Goal: Task Accomplishment & Management: Manage account settings

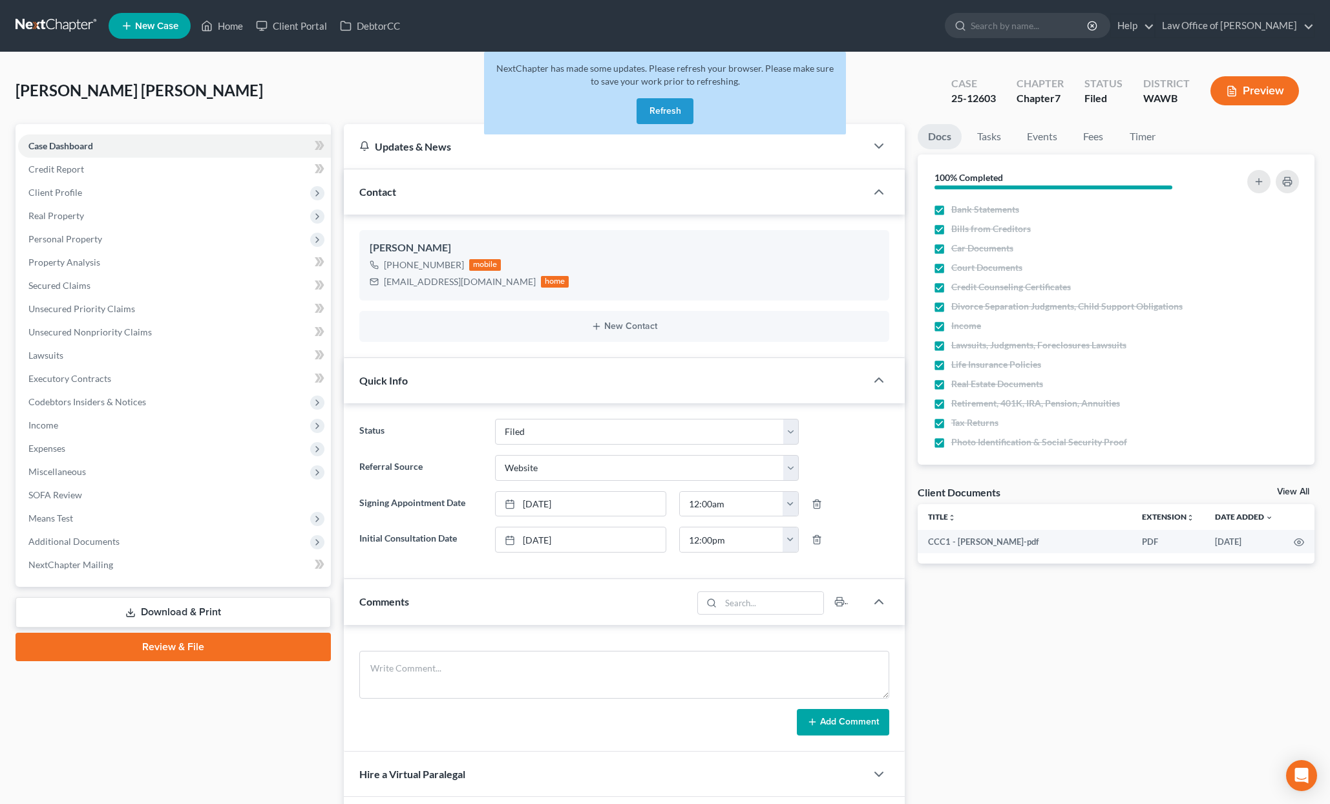
select select "3"
click at [660, 105] on button "Refresh" at bounding box center [665, 111] width 57 height 26
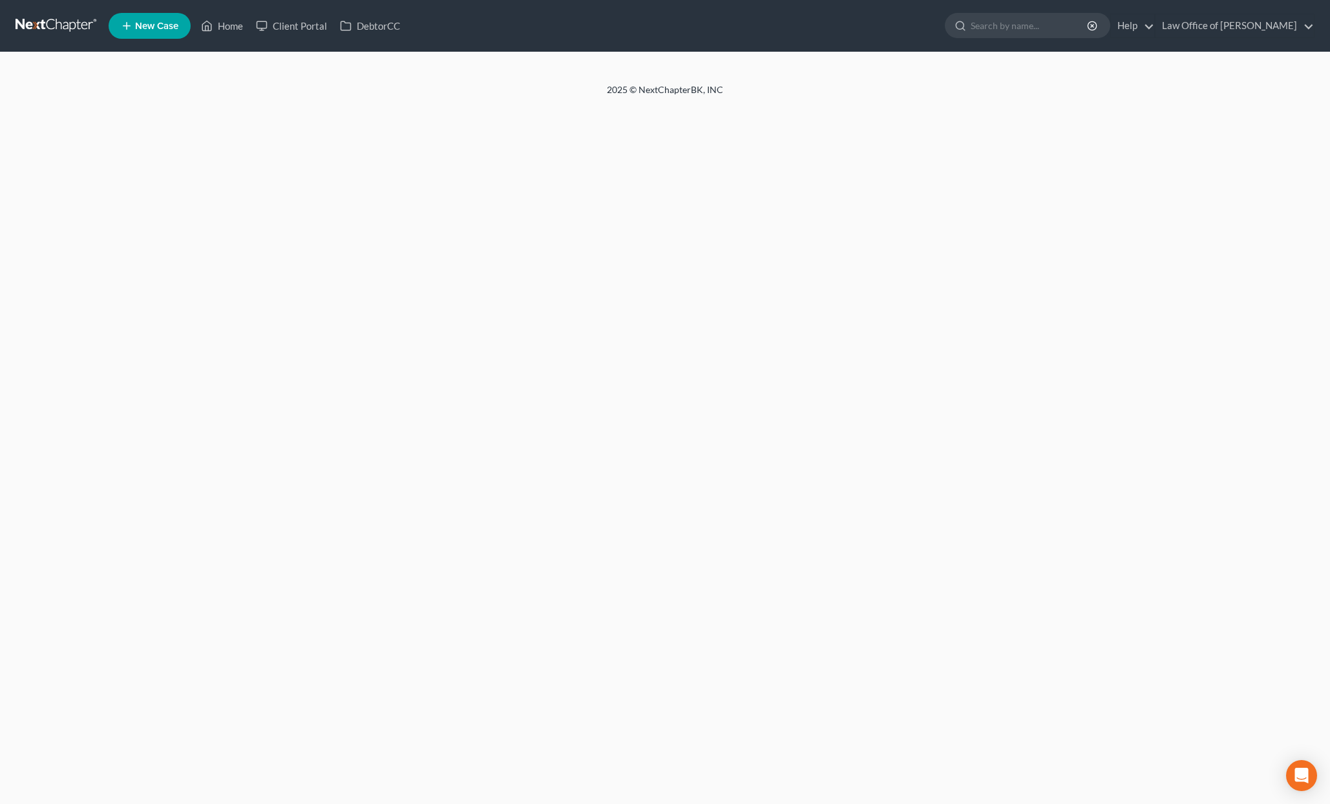
select select "3"
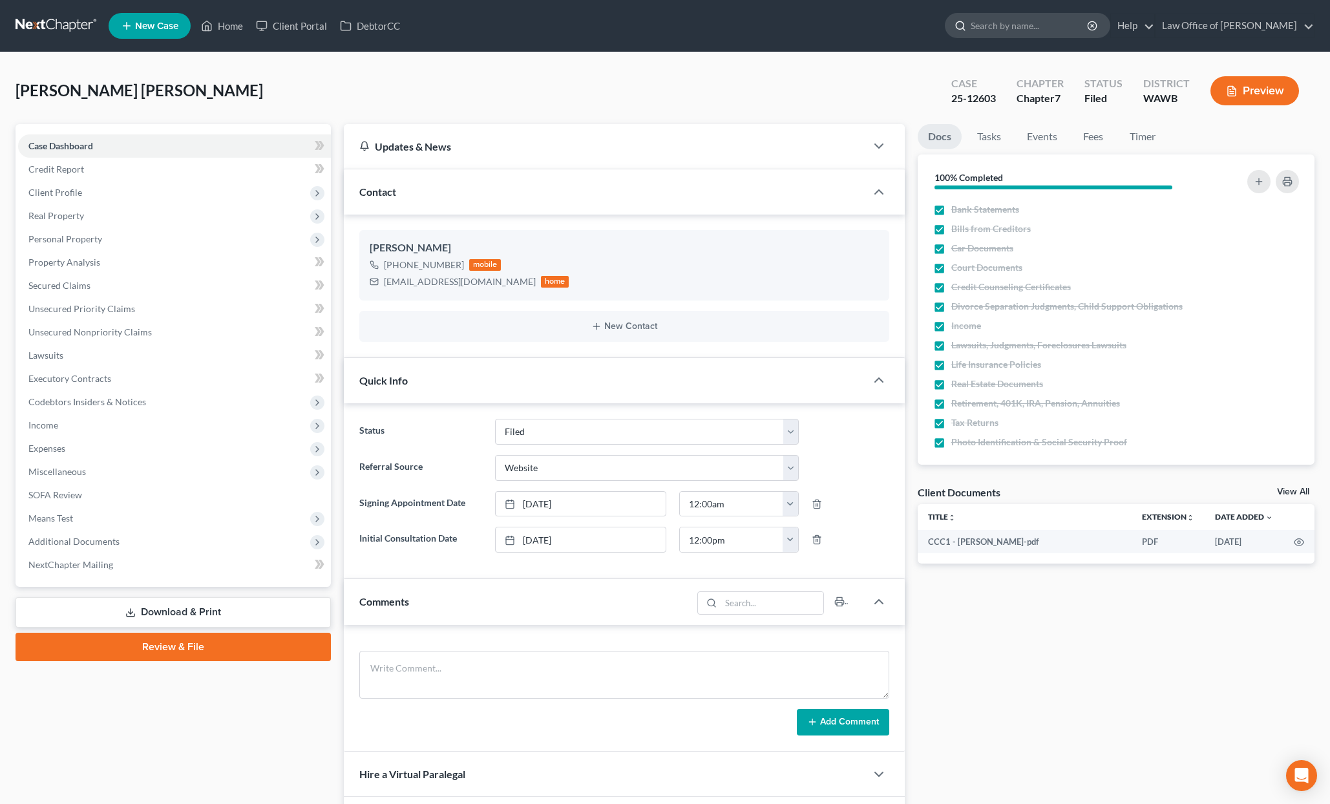
click at [1070, 27] on input "search" at bounding box center [1030, 26] width 118 height 24
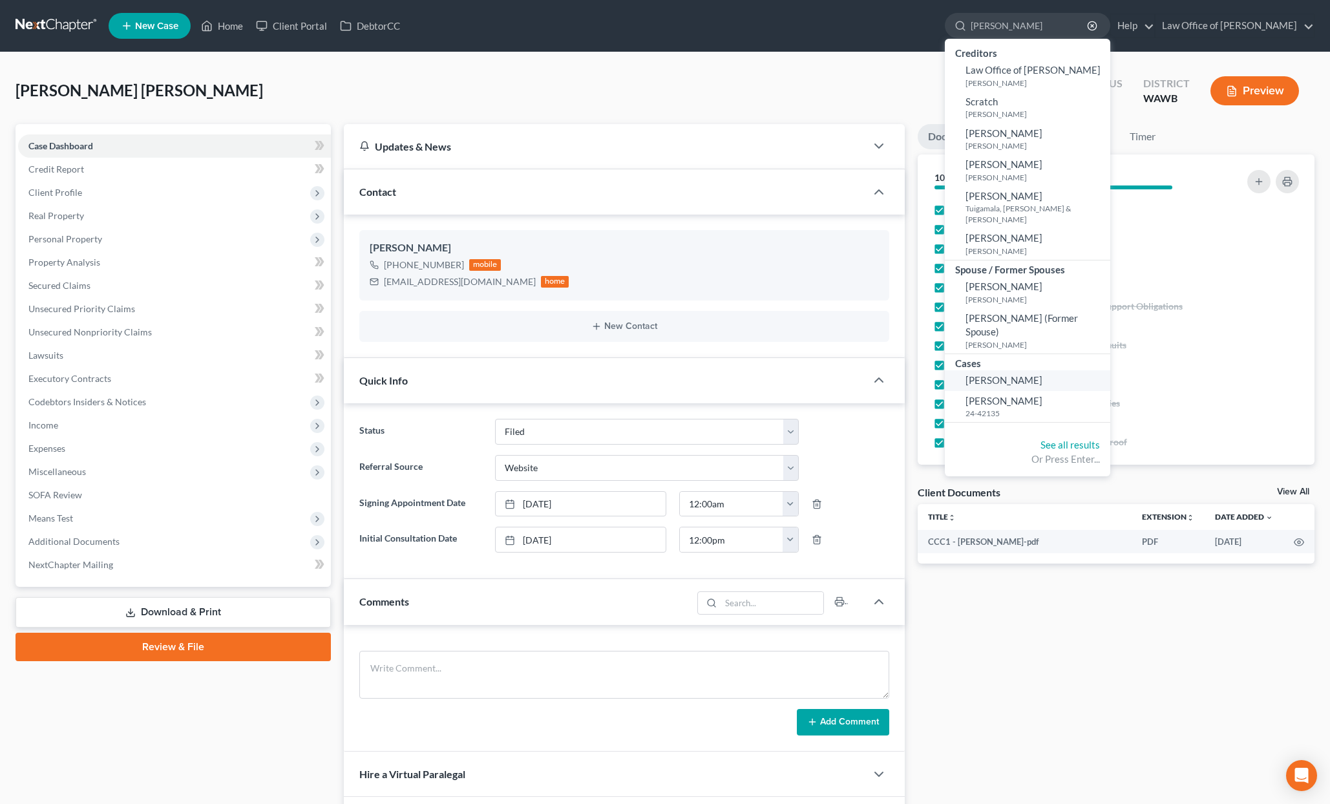
type input "scudder"
click at [1029, 374] on span "[PERSON_NAME]" at bounding box center [1004, 380] width 77 height 12
select select "6"
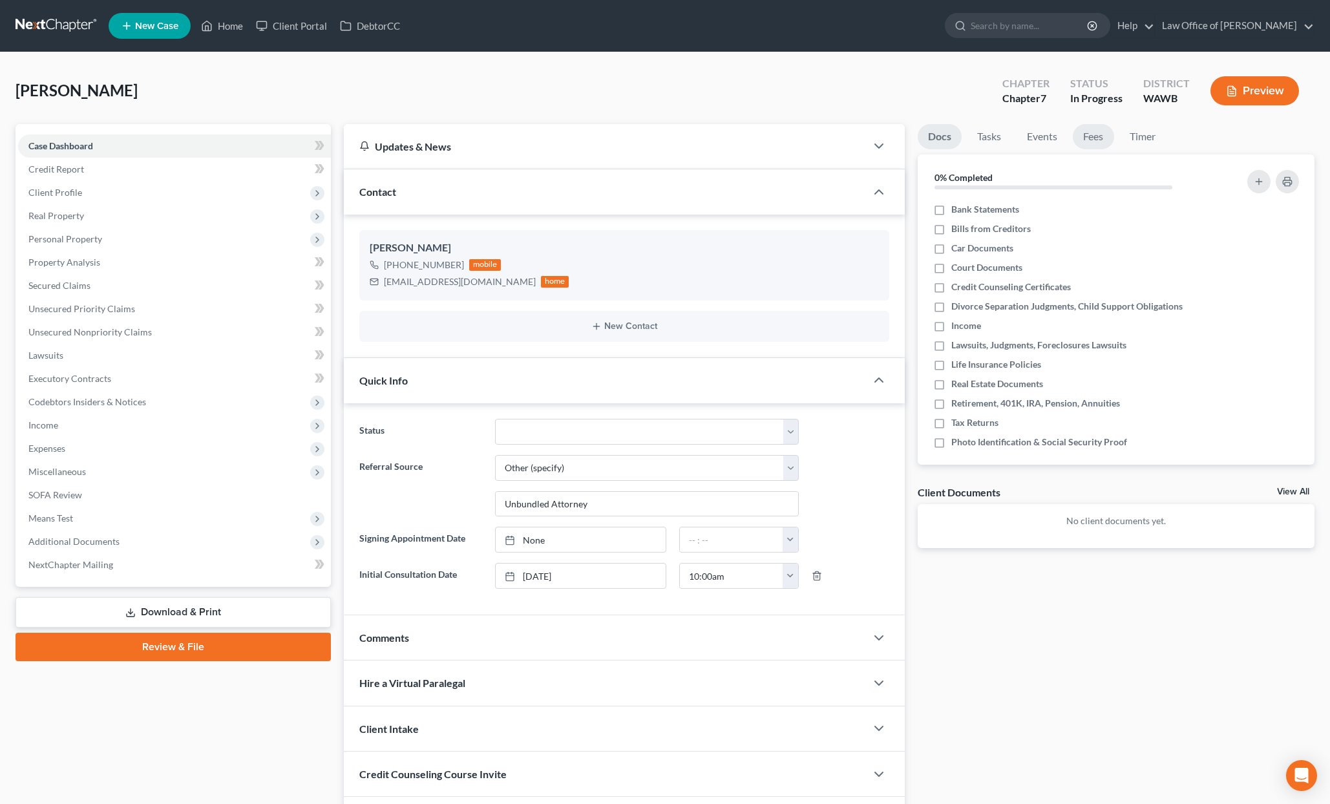
click at [1099, 132] on link "Fees" at bounding box center [1093, 136] width 41 height 25
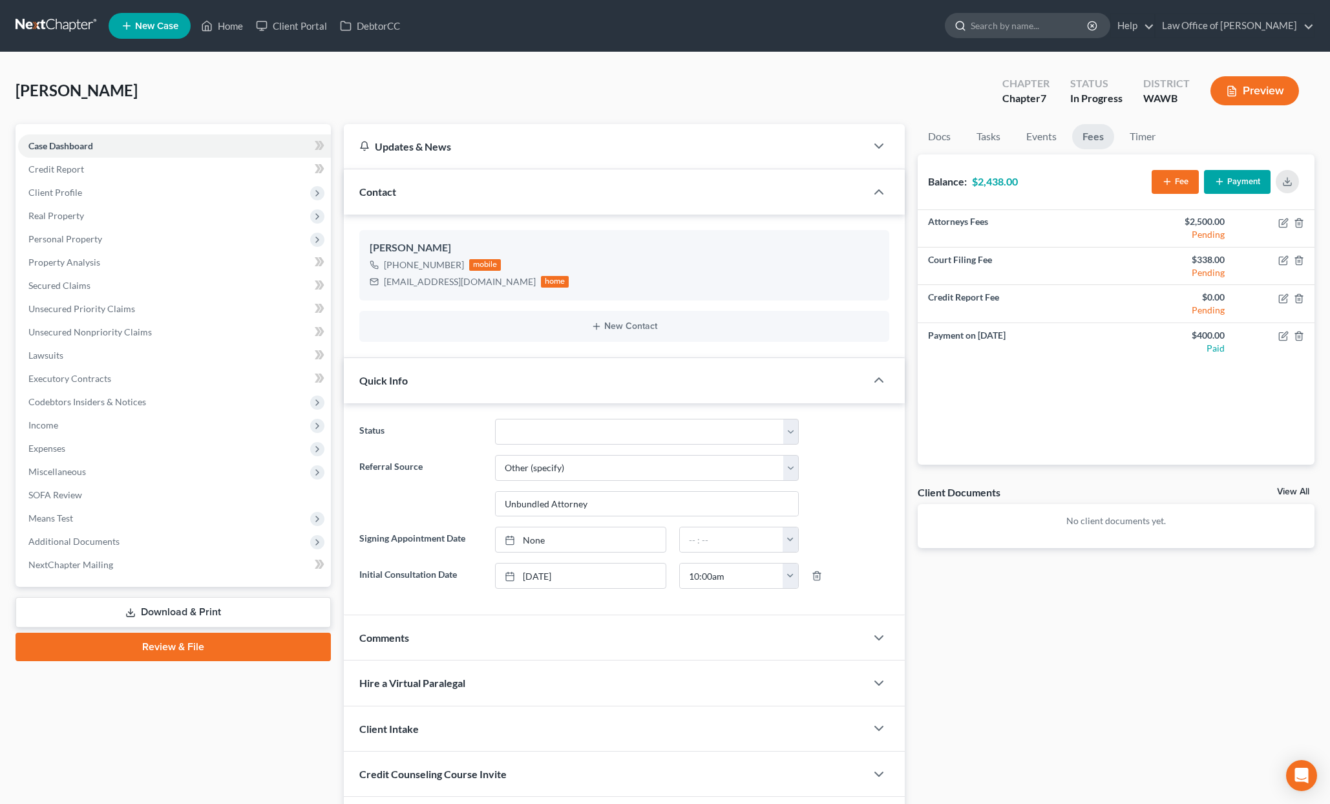
click at [1063, 32] on input "search" at bounding box center [1030, 26] width 118 height 24
type input "cha"
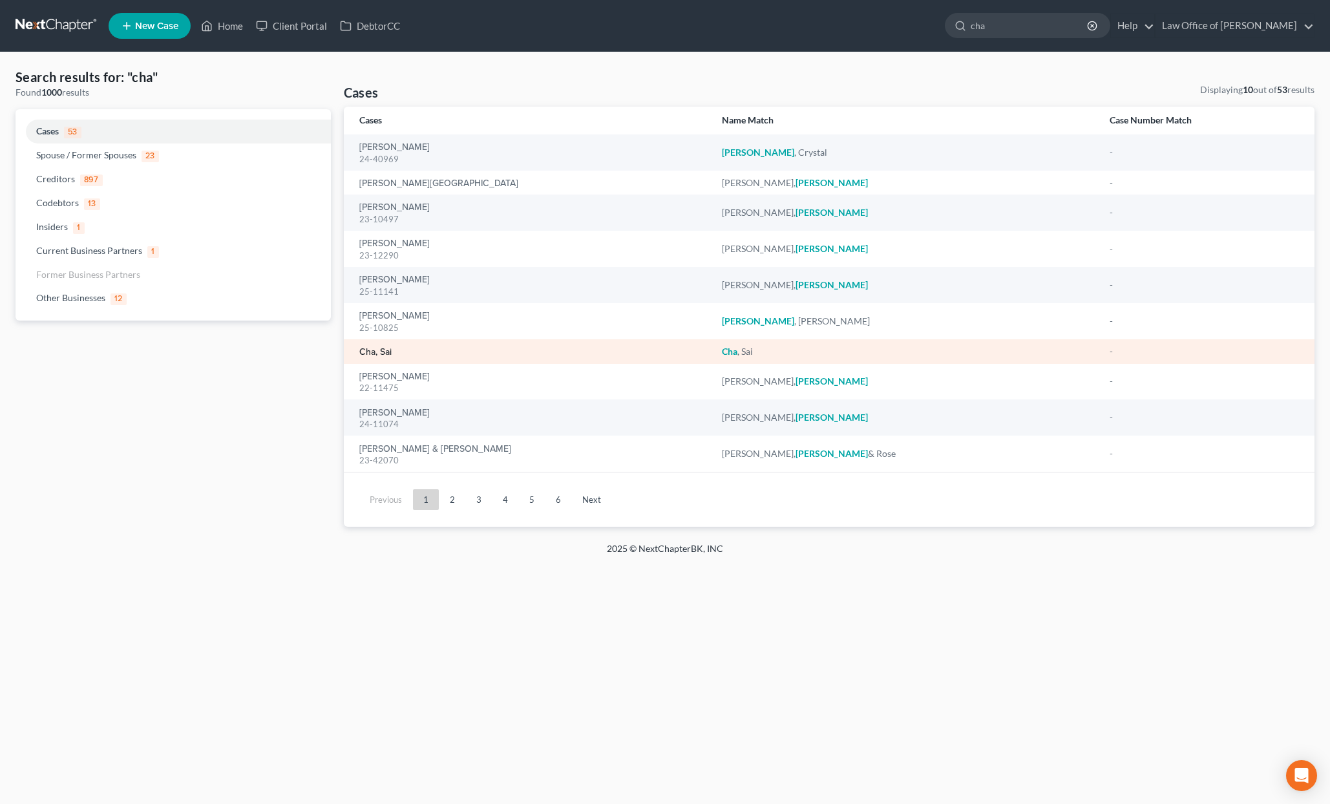
click at [378, 348] on link "Cha, Sai" at bounding box center [375, 352] width 32 height 9
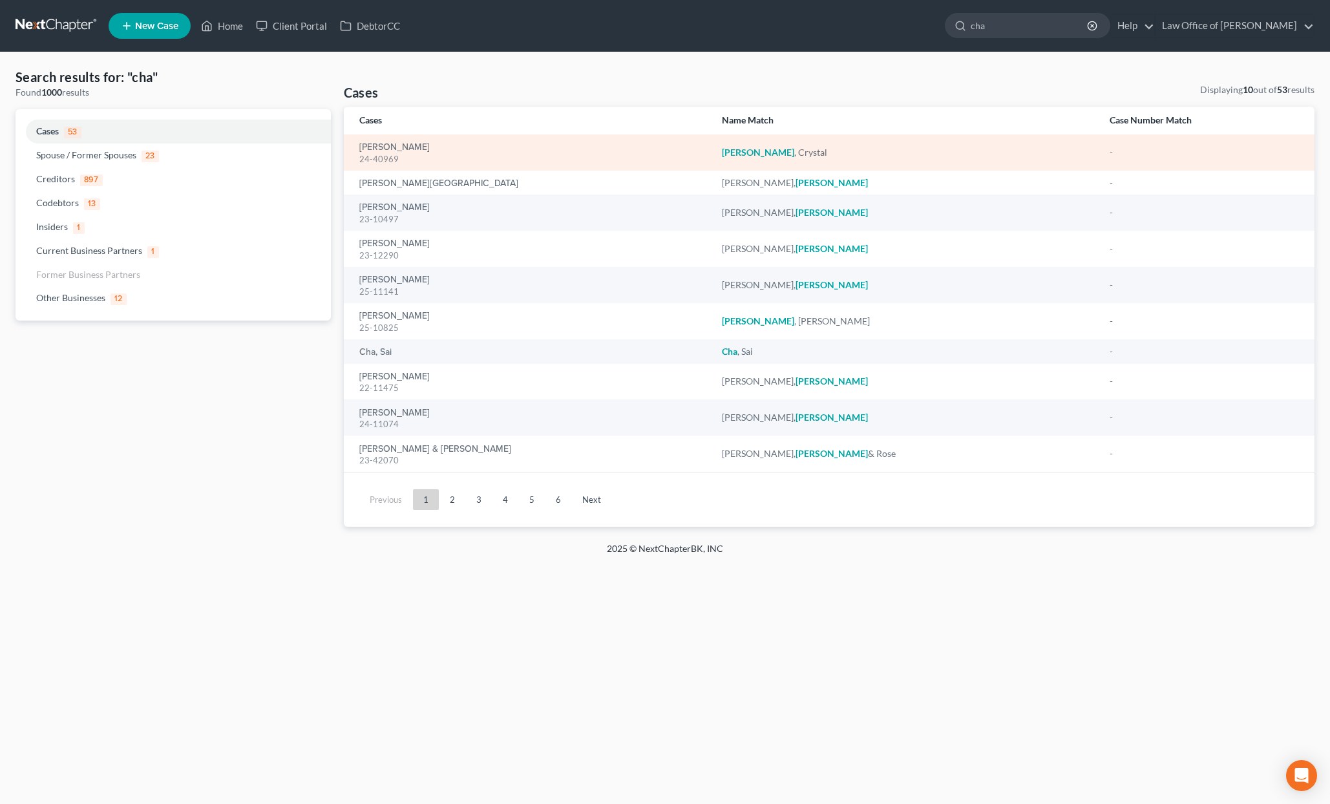
select select "6"
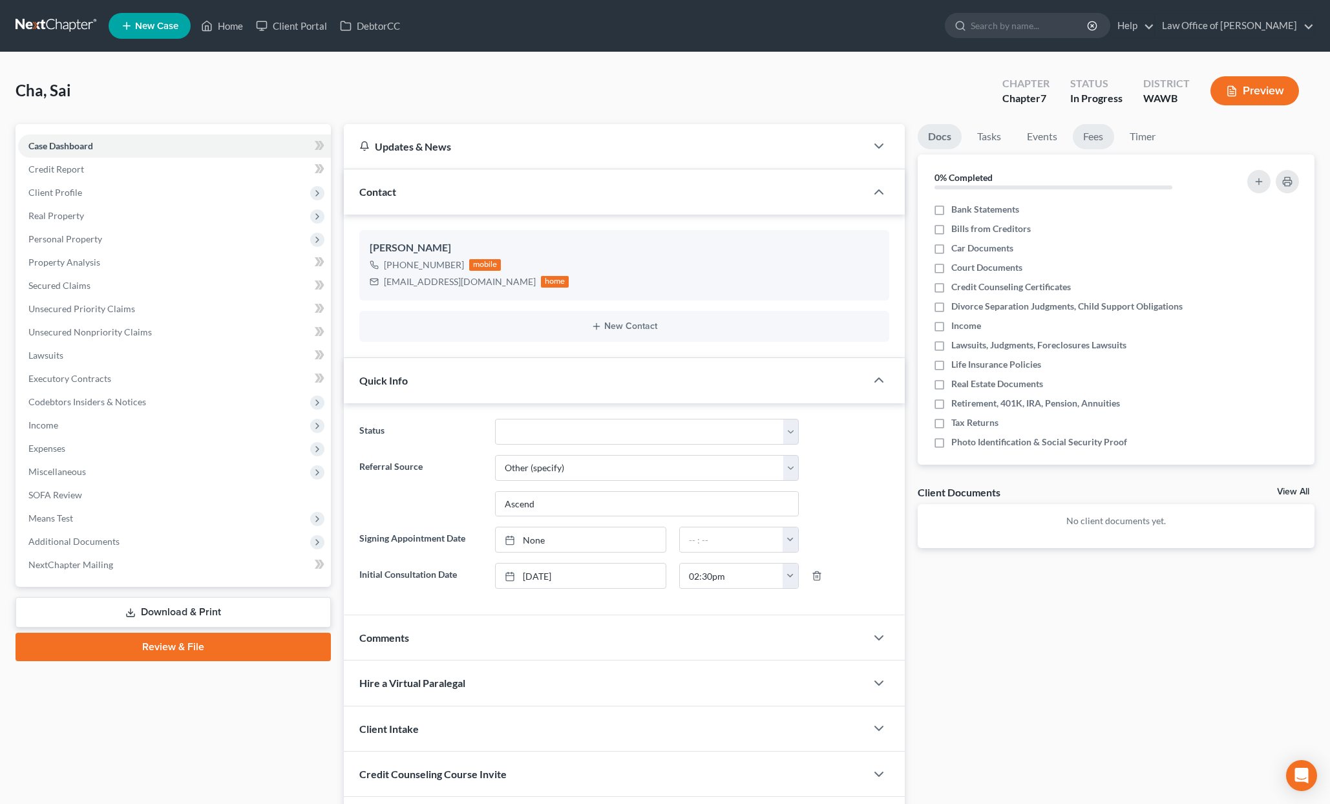
click at [1091, 134] on link "Fees" at bounding box center [1093, 136] width 41 height 25
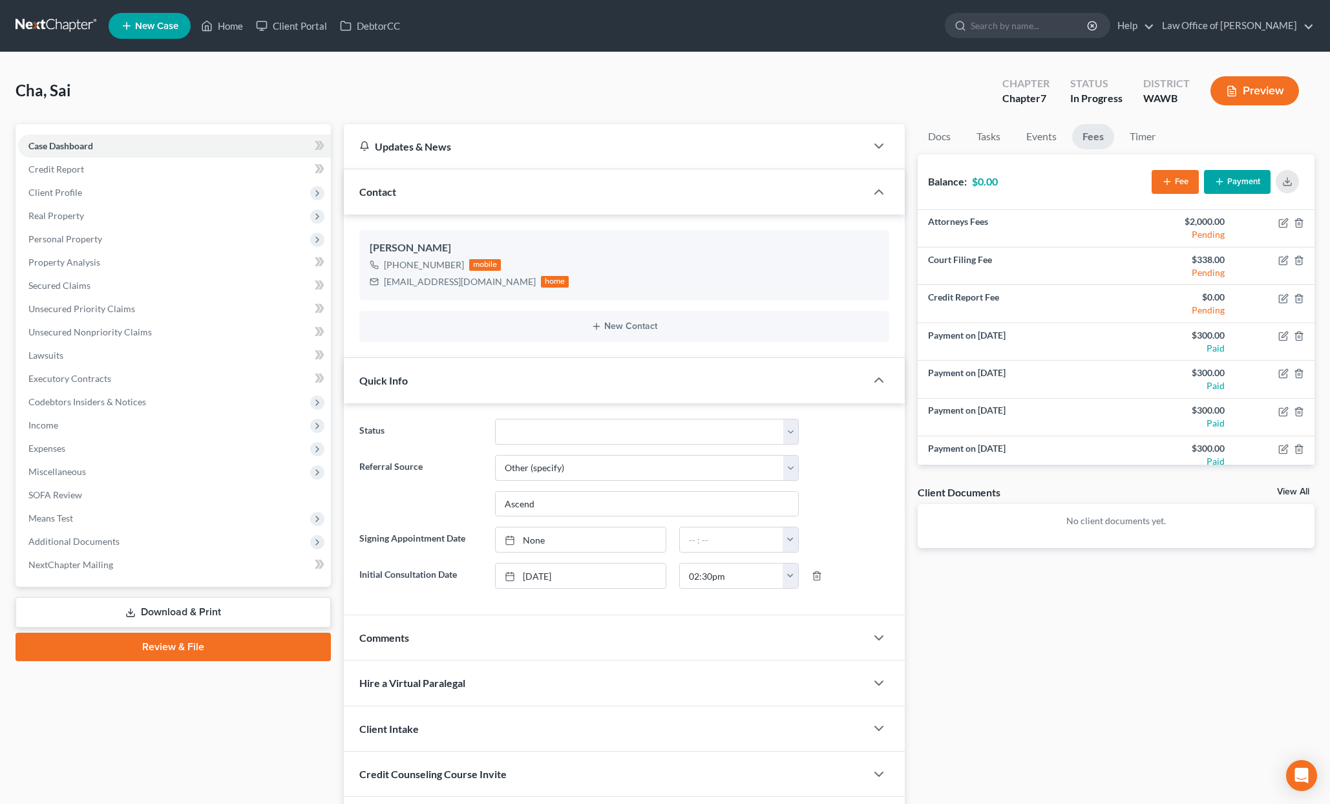
click at [57, 18] on link at bounding box center [57, 25] width 83 height 23
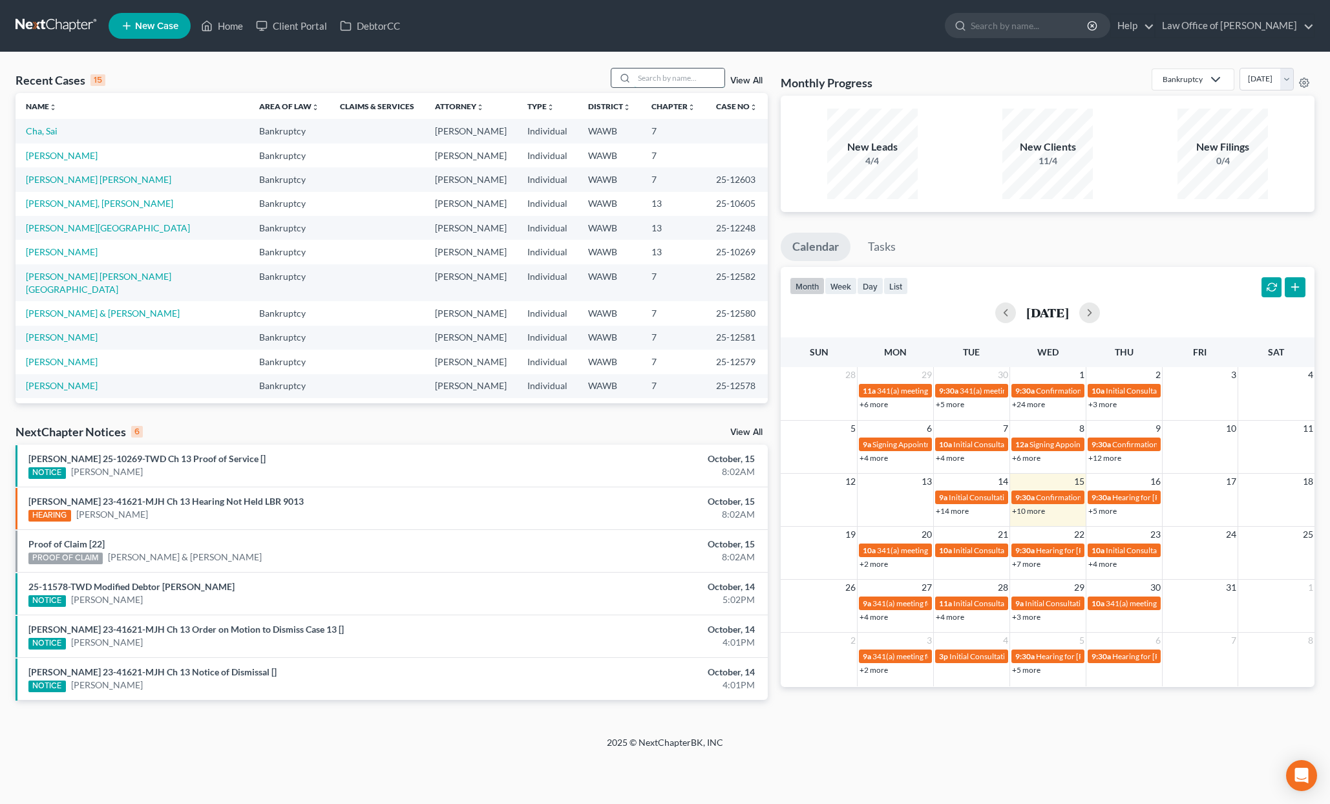
click at [699, 78] on input "search" at bounding box center [679, 78] width 90 height 19
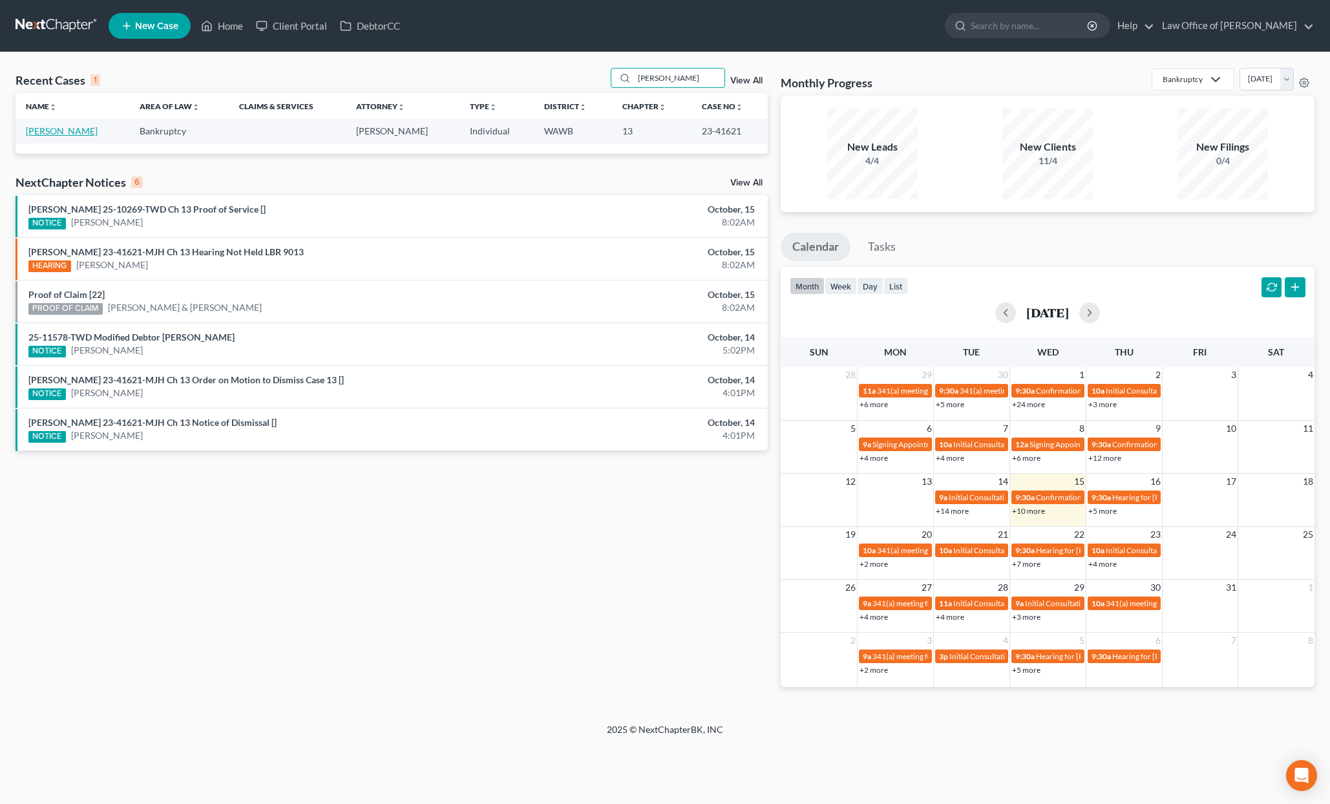
type input "rivas"
click at [50, 129] on link "[PERSON_NAME]" at bounding box center [62, 130] width 72 height 11
select select "6"
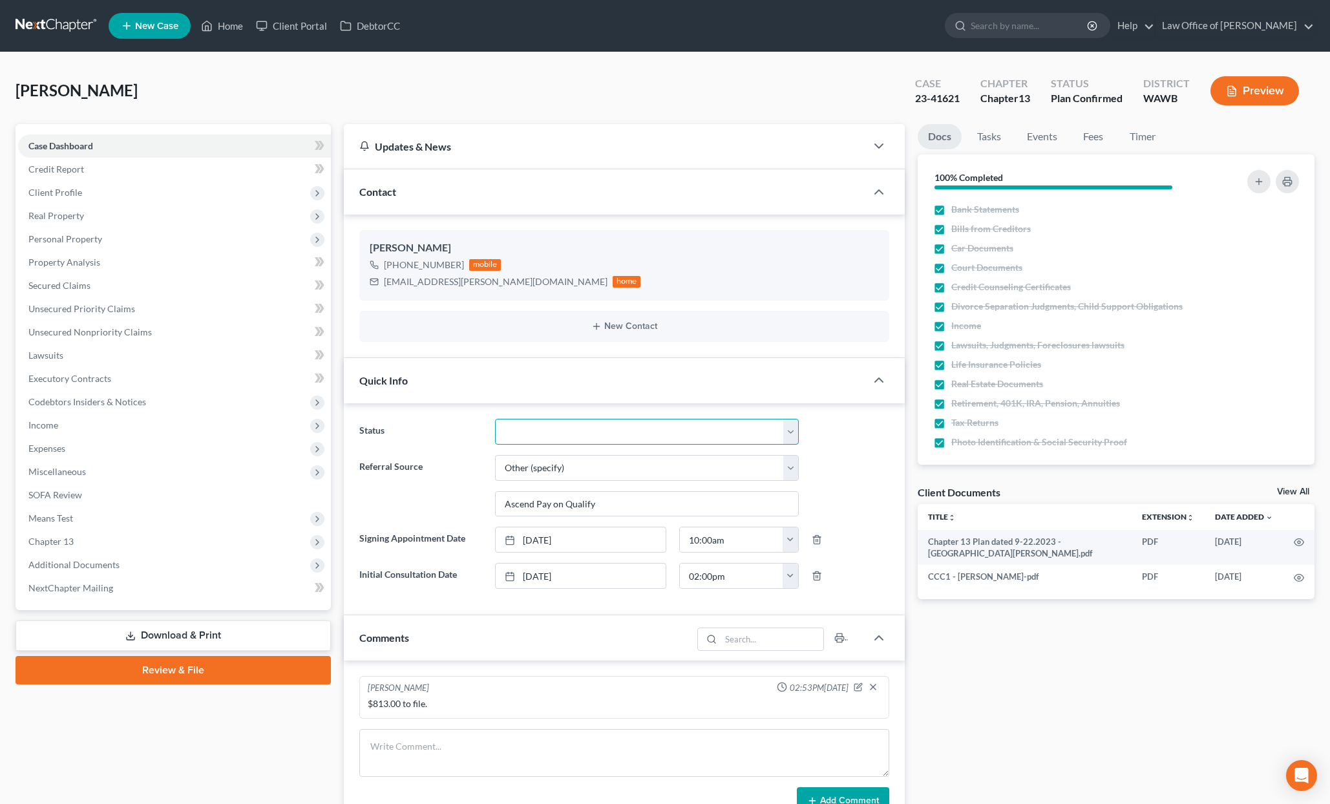
click at [558, 438] on select "Completed Discharged Dismissed Filed In Progress Lead Lost Lead Plan Confirmed …" at bounding box center [647, 432] width 304 height 26
select select "2"
click at [495, 419] on select "Completed Discharged Dismissed Filed In Progress Lead Lost Lead Plan Confirmed …" at bounding box center [647, 432] width 304 height 26
click at [986, 132] on link "Tasks" at bounding box center [989, 136] width 45 height 25
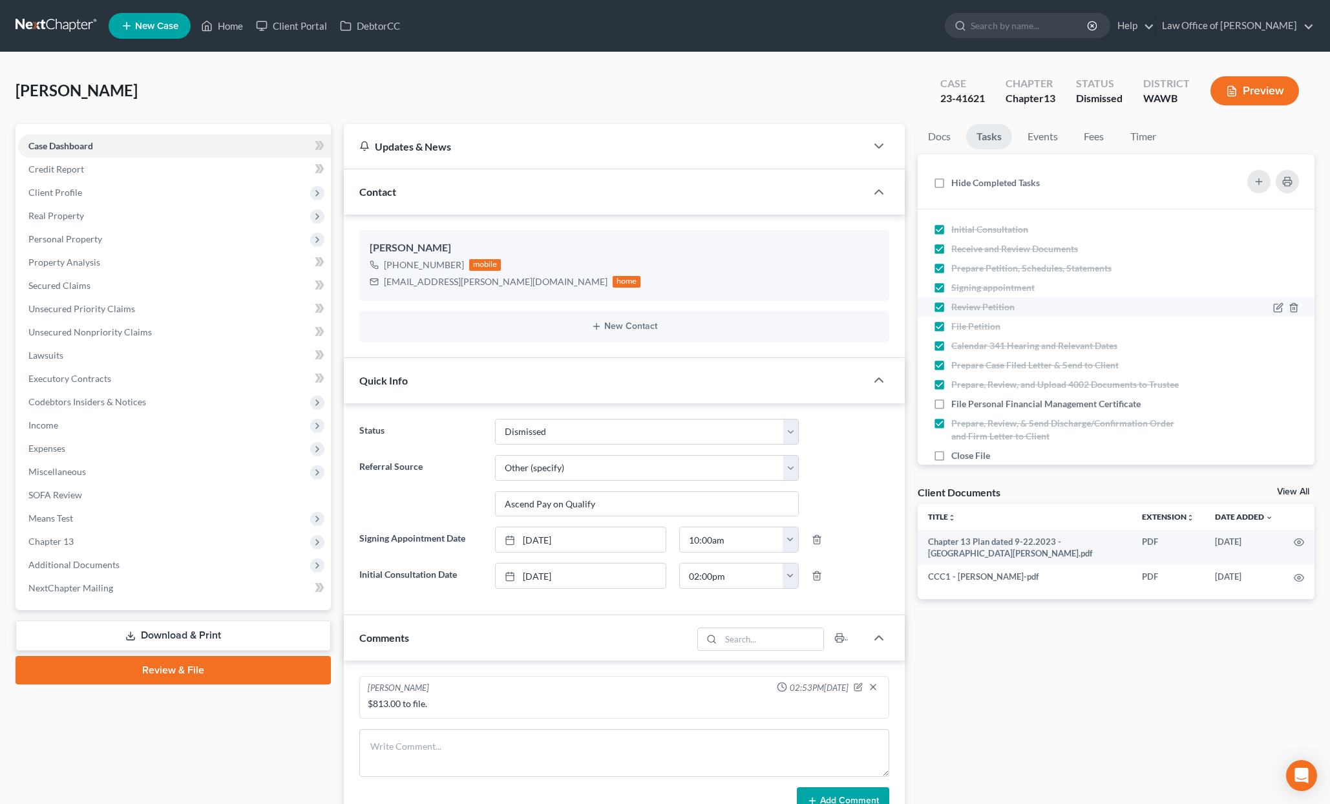
scroll to position [21, 0]
click at [951, 438] on label "Close File" at bounding box center [975, 434] width 49 height 13
click at [956, 436] on input "Close File" at bounding box center [960, 432] width 8 height 8
checkbox input "true"
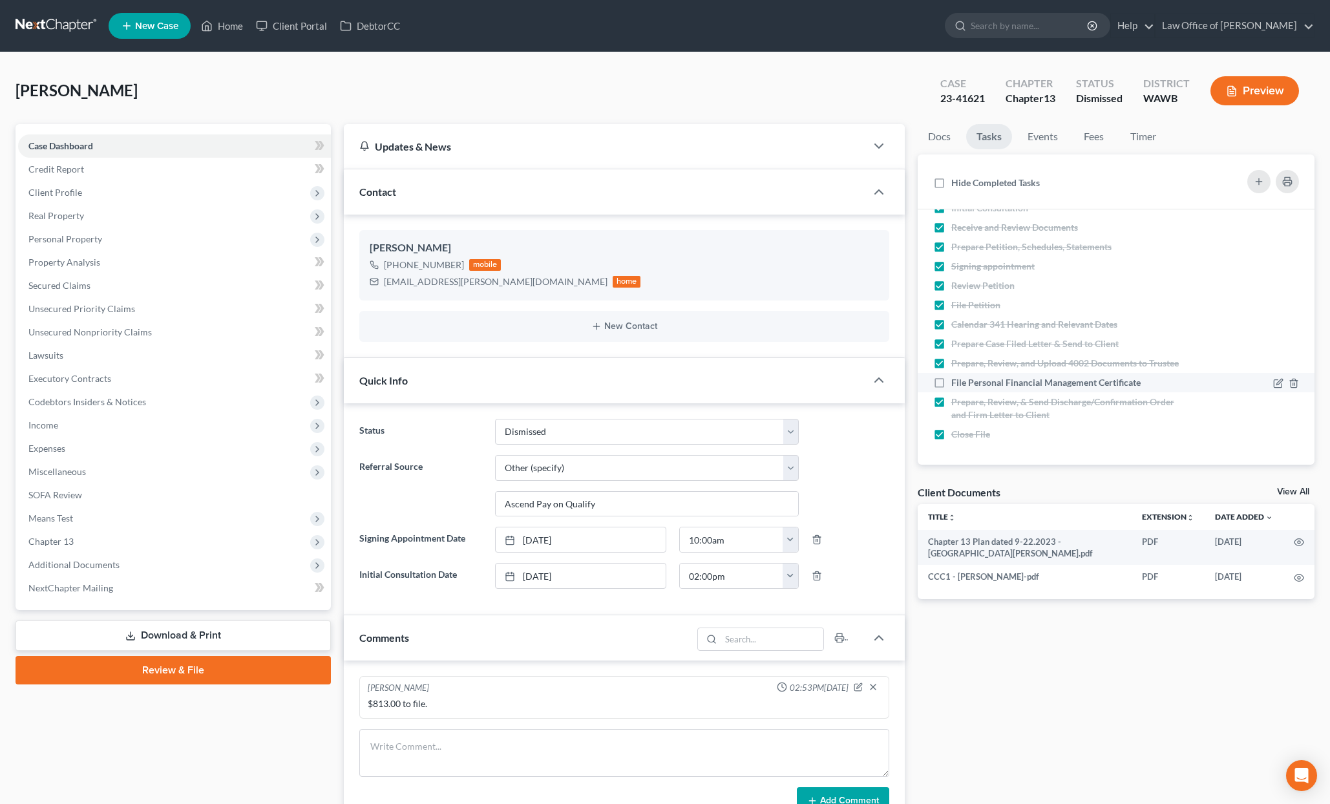
click at [951, 385] on label "File Personal Financial Management Certificate" at bounding box center [1051, 382] width 200 height 13
click at [956, 385] on input "File Personal Financial Management Certificate" at bounding box center [960, 380] width 8 height 8
click at [195, 567] on span "Additional Documents" at bounding box center [174, 564] width 313 height 23
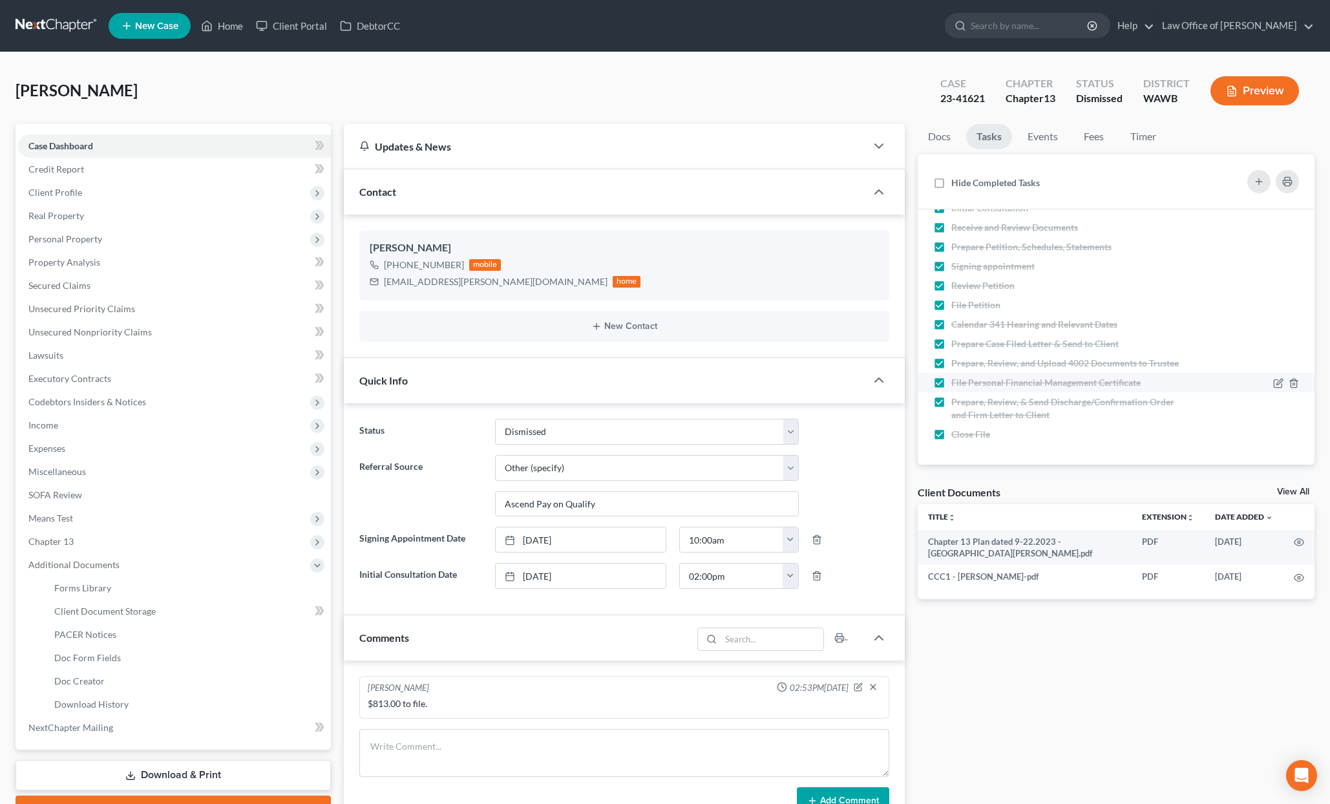
click at [971, 389] on li "File Personal Financial Management Certificate" at bounding box center [1116, 382] width 397 height 19
click at [971, 382] on span "File Personal Financial Management Certificate" at bounding box center [1045, 382] width 189 height 11
click at [965, 382] on input "File Personal Financial Management Certificate" at bounding box center [960, 380] width 8 height 8
checkbox input "false"
click at [180, 635] on link "PACER Notices" at bounding box center [187, 634] width 287 height 23
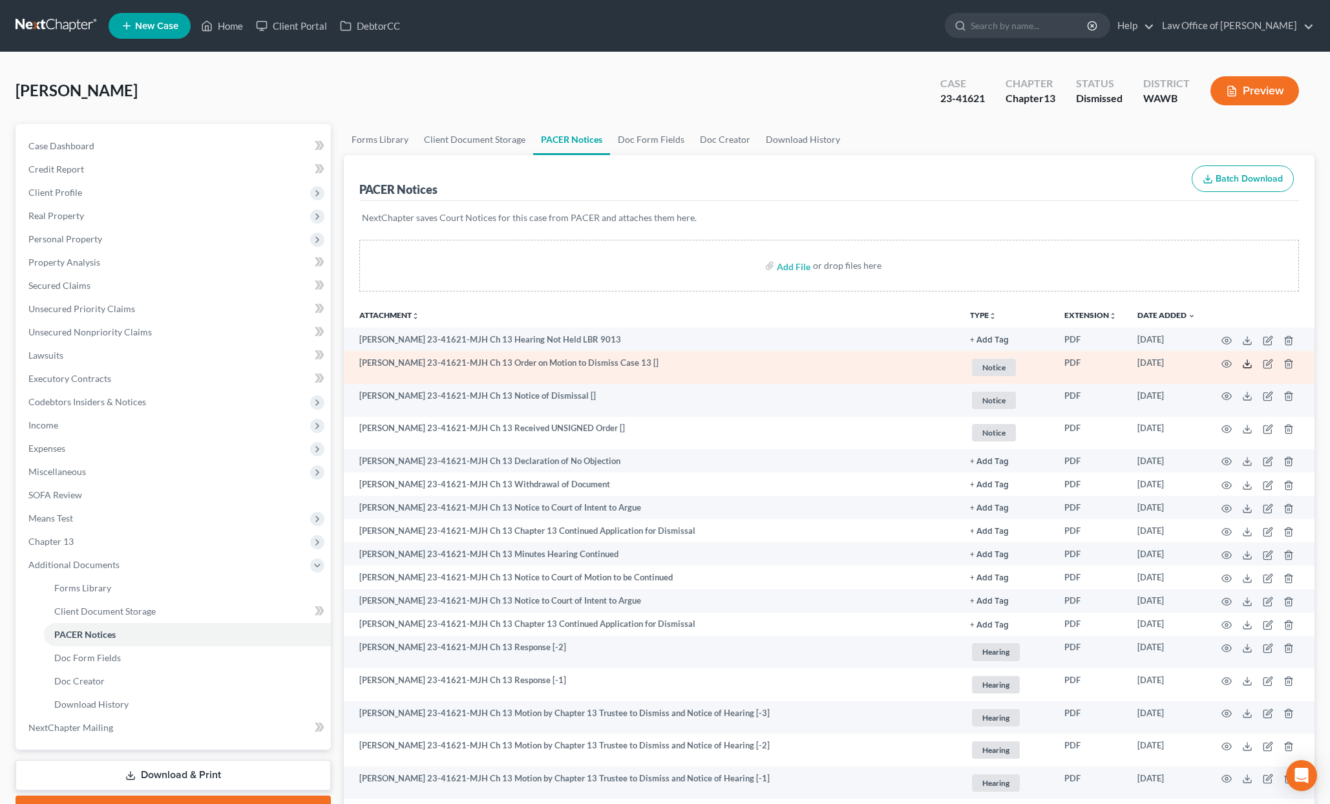
click at [1251, 364] on icon at bounding box center [1247, 364] width 10 height 10
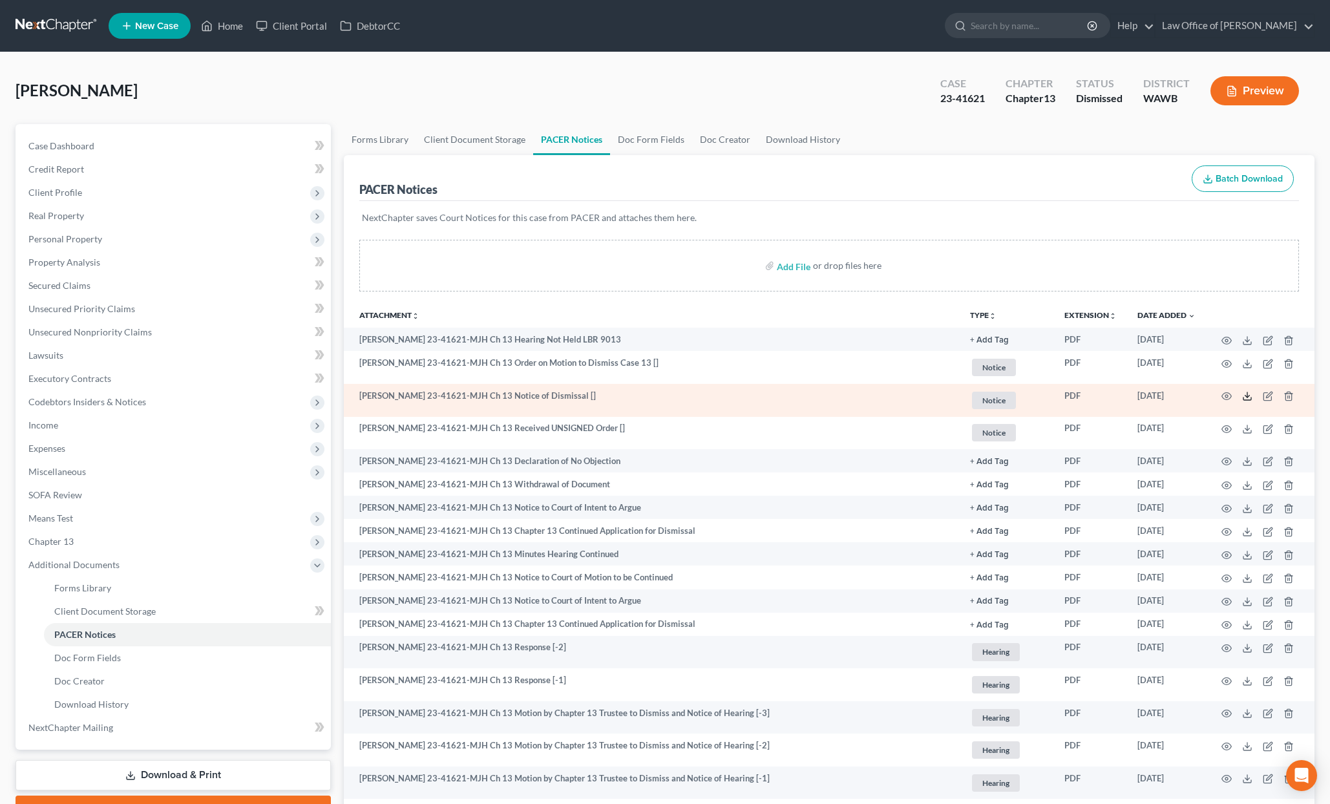
click at [1249, 397] on icon at bounding box center [1247, 396] width 10 height 10
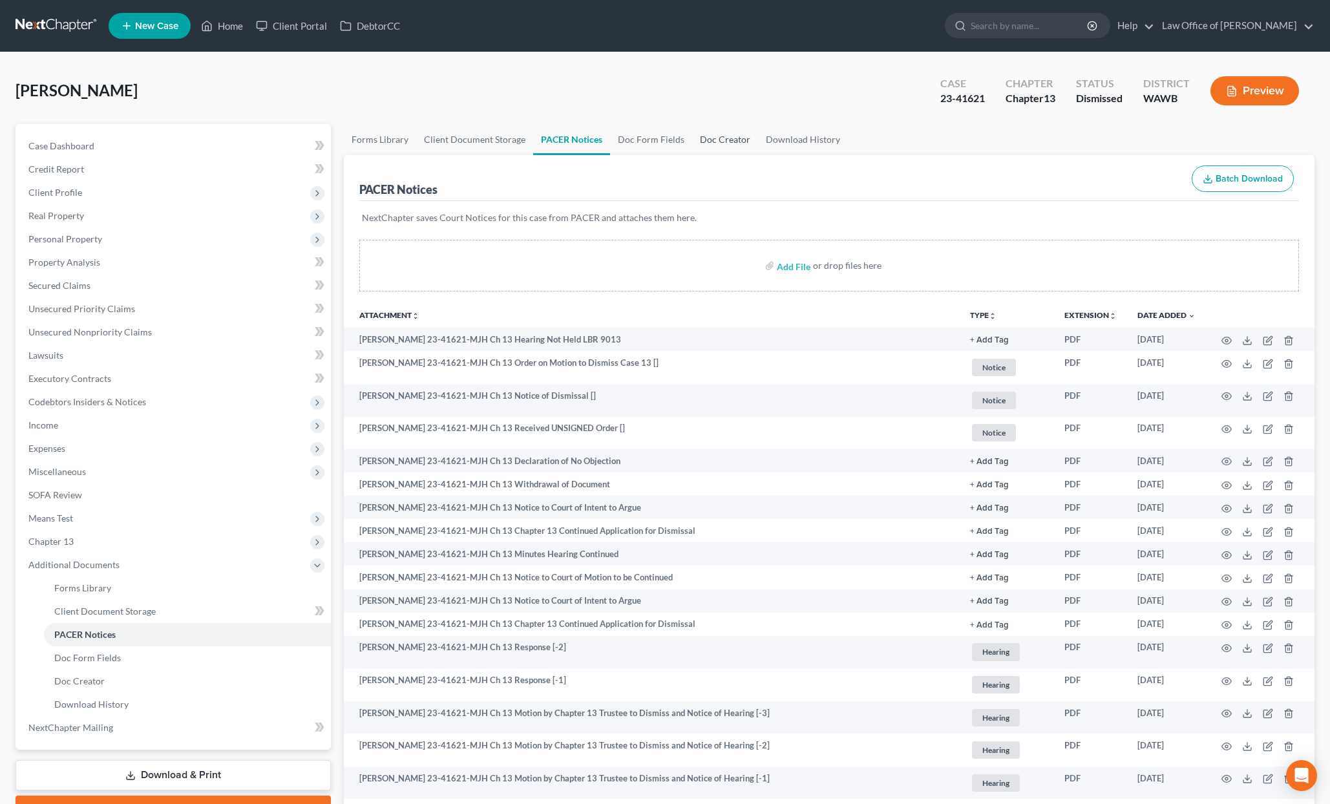
click at [712, 139] on link "Doc Creator" at bounding box center [725, 139] width 66 height 31
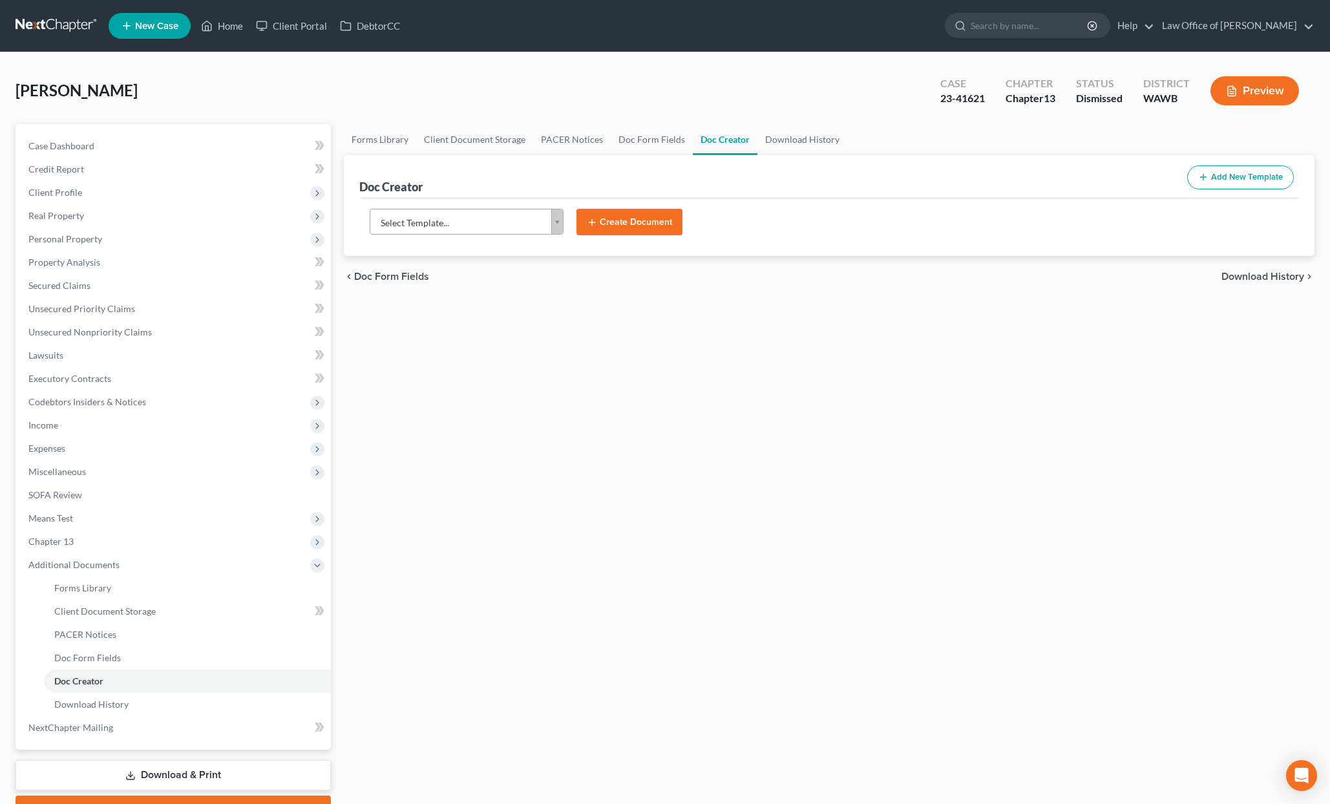
click at [443, 226] on body "Home New Case Client Portal DebtorCC Law Office of Lisa S. Tse lisa@lisatselaw.…" at bounding box center [665, 436] width 1330 height 873
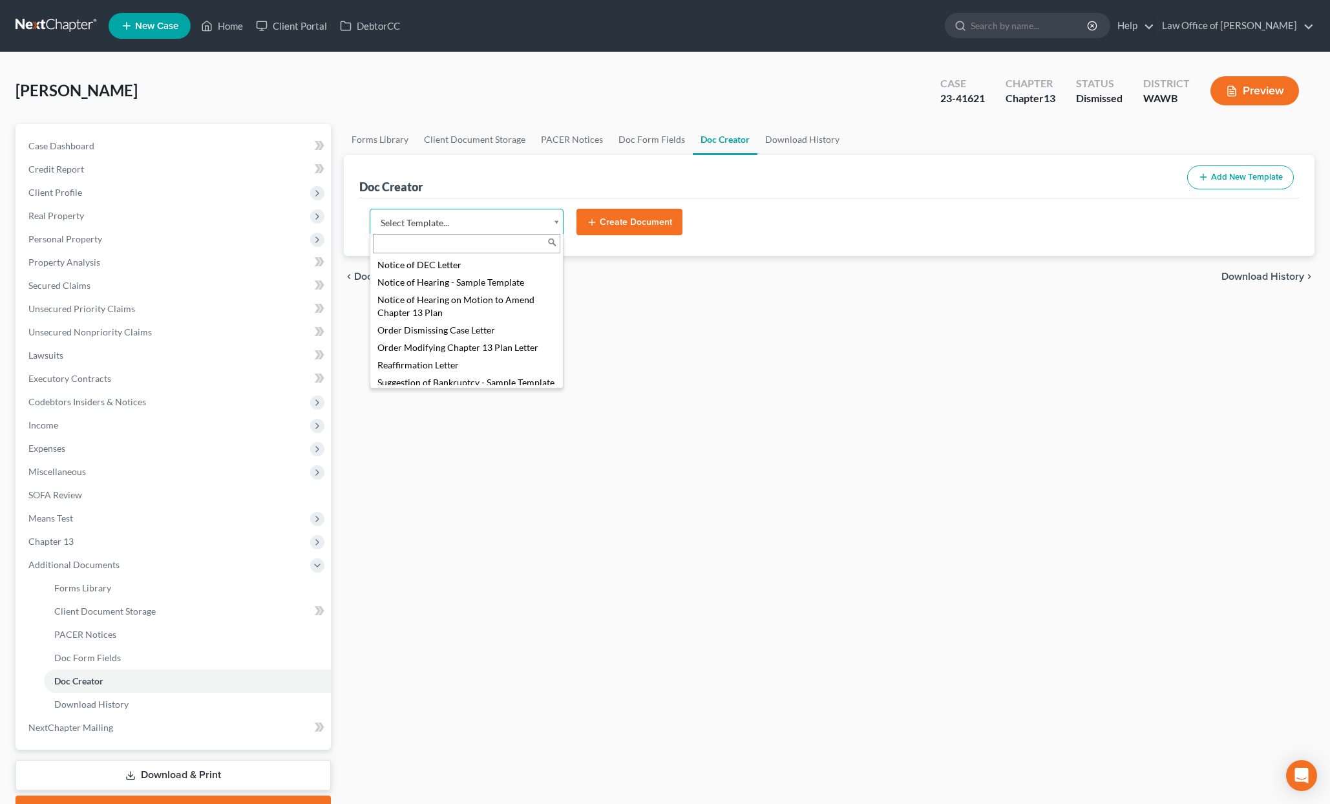
select select "104800"
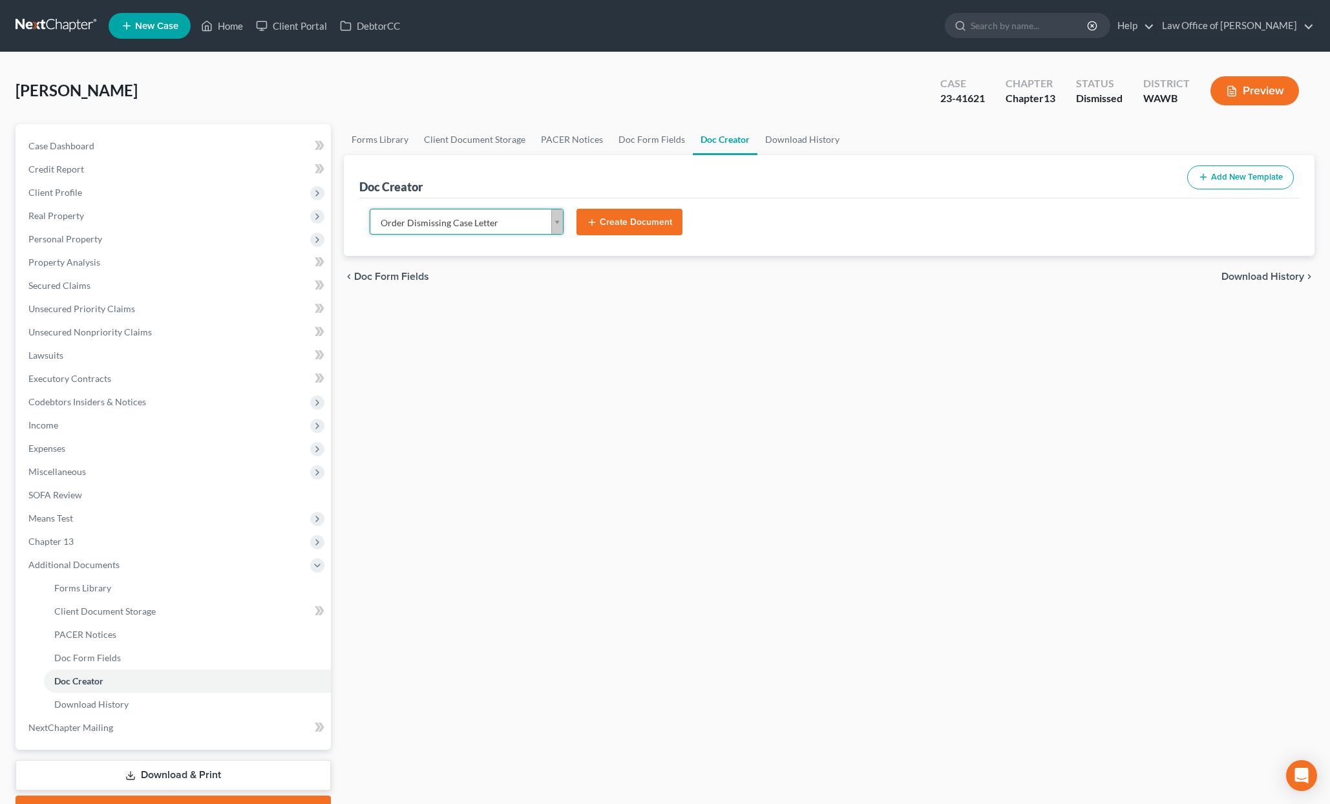
click at [657, 225] on button "Create Document" at bounding box center [629, 222] width 106 height 27
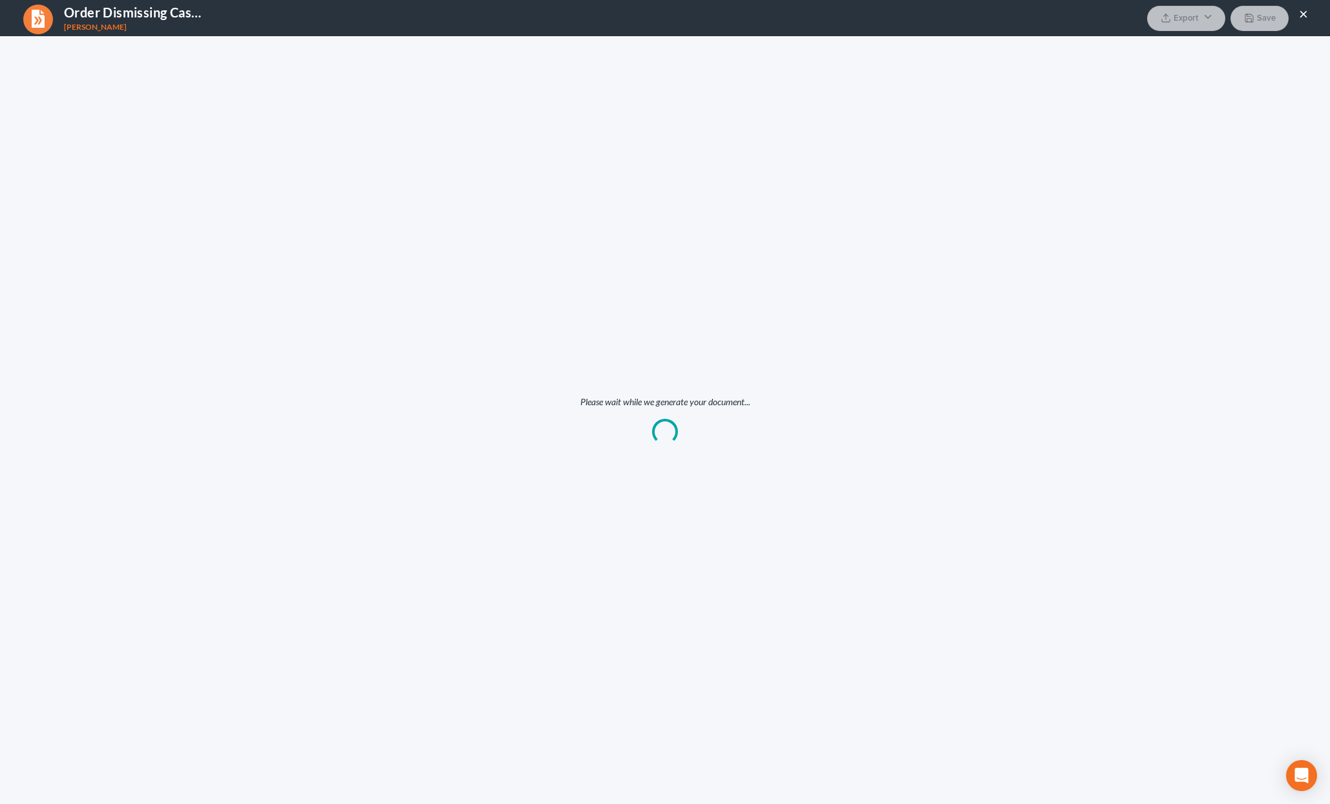
scroll to position [0, 0]
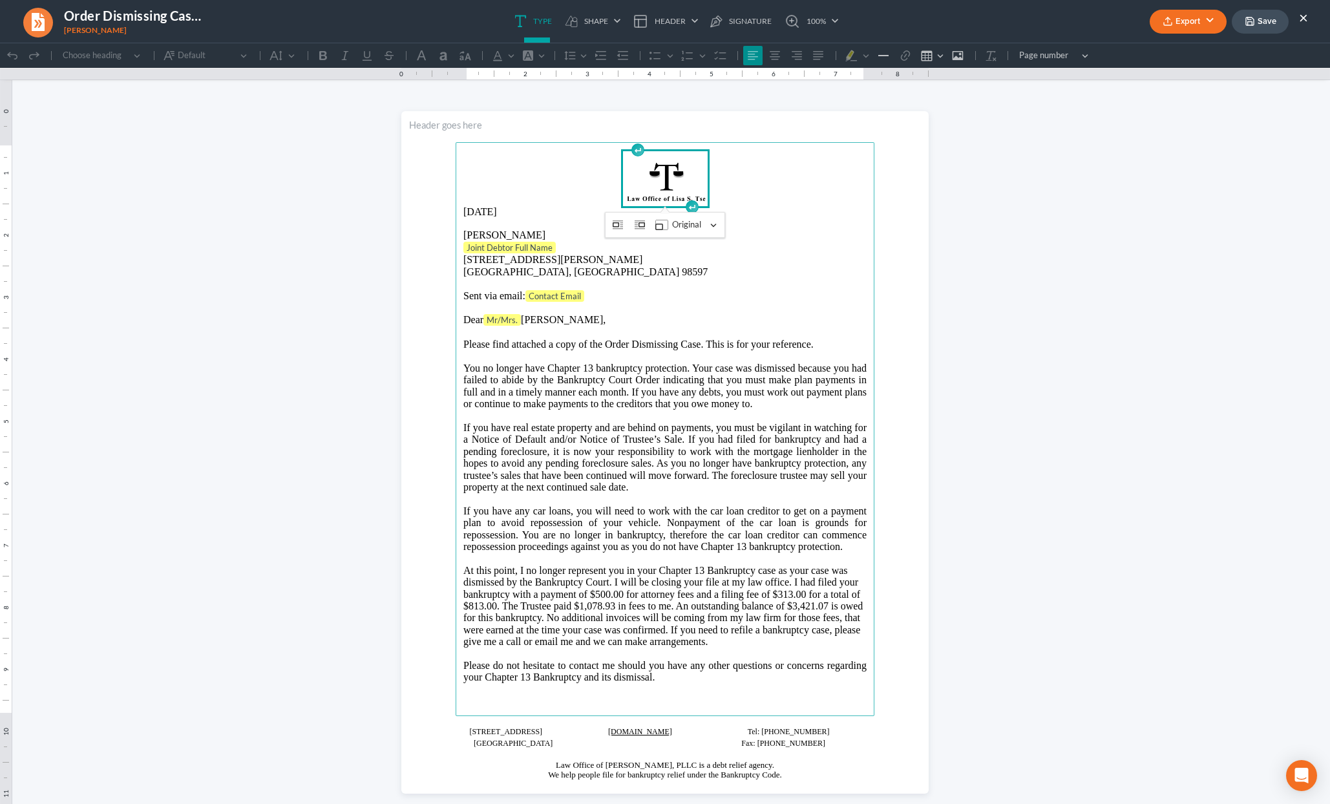
click at [555, 248] on p "Joint Debtor Full Name" at bounding box center [664, 248] width 403 height 13
drag, startPoint x: 555, startPoint y: 248, endPoint x: 446, endPoint y: 248, distance: 109.2
click at [446, 248] on section "10/15/2025 Philip Victor Rivas Joint Debtor Full Name ⁠⁠⁠⁠⁠⁠⁠ 15432 Chad Drive …" at bounding box center [664, 452] width 527 height 682
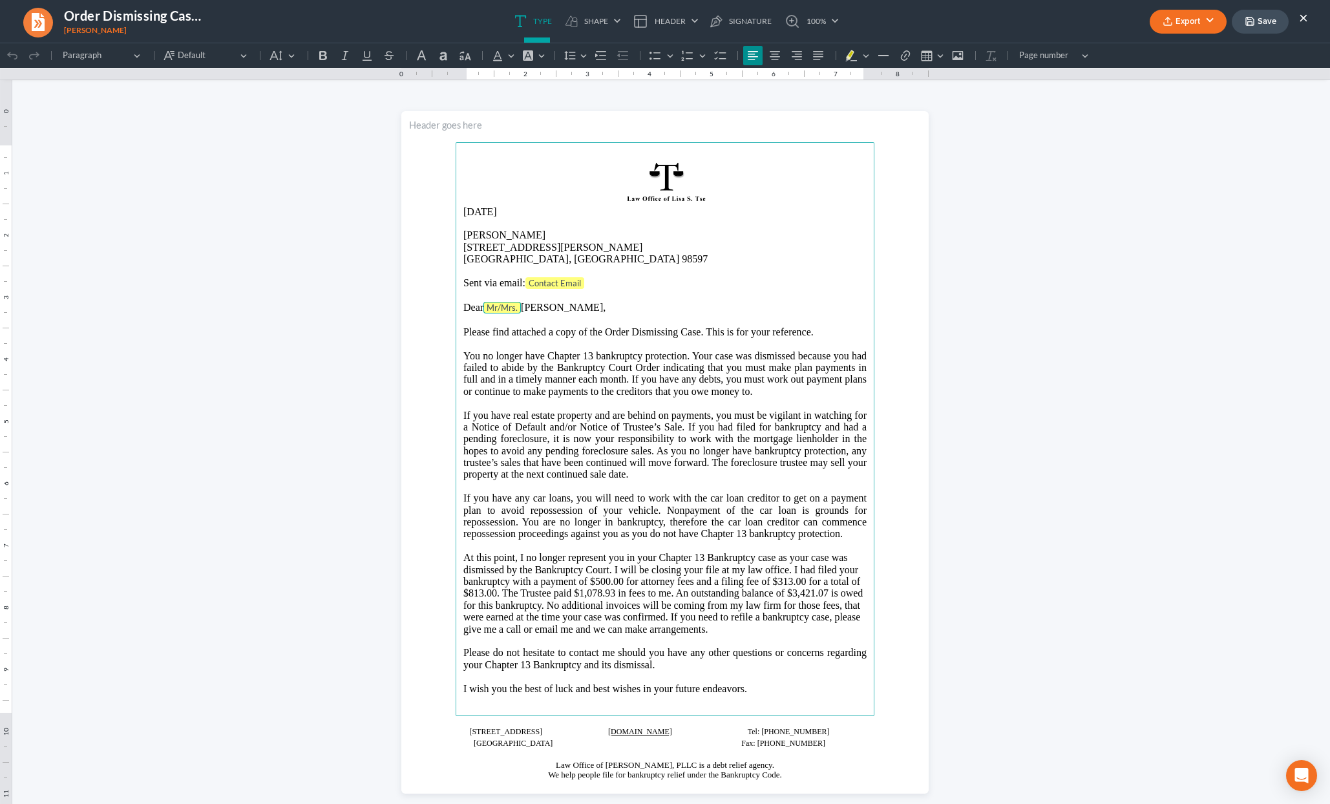
click at [517, 308] on tag "Mr/Mrs." at bounding box center [501, 308] width 37 height 12
drag, startPoint x: 595, startPoint y: 280, endPoint x: 530, endPoint y: 280, distance: 65.3
click at [530, 280] on p "Sent via email: Contact Email" at bounding box center [664, 283] width 403 height 13
click at [1175, 12] on button "Export" at bounding box center [1188, 22] width 77 height 24
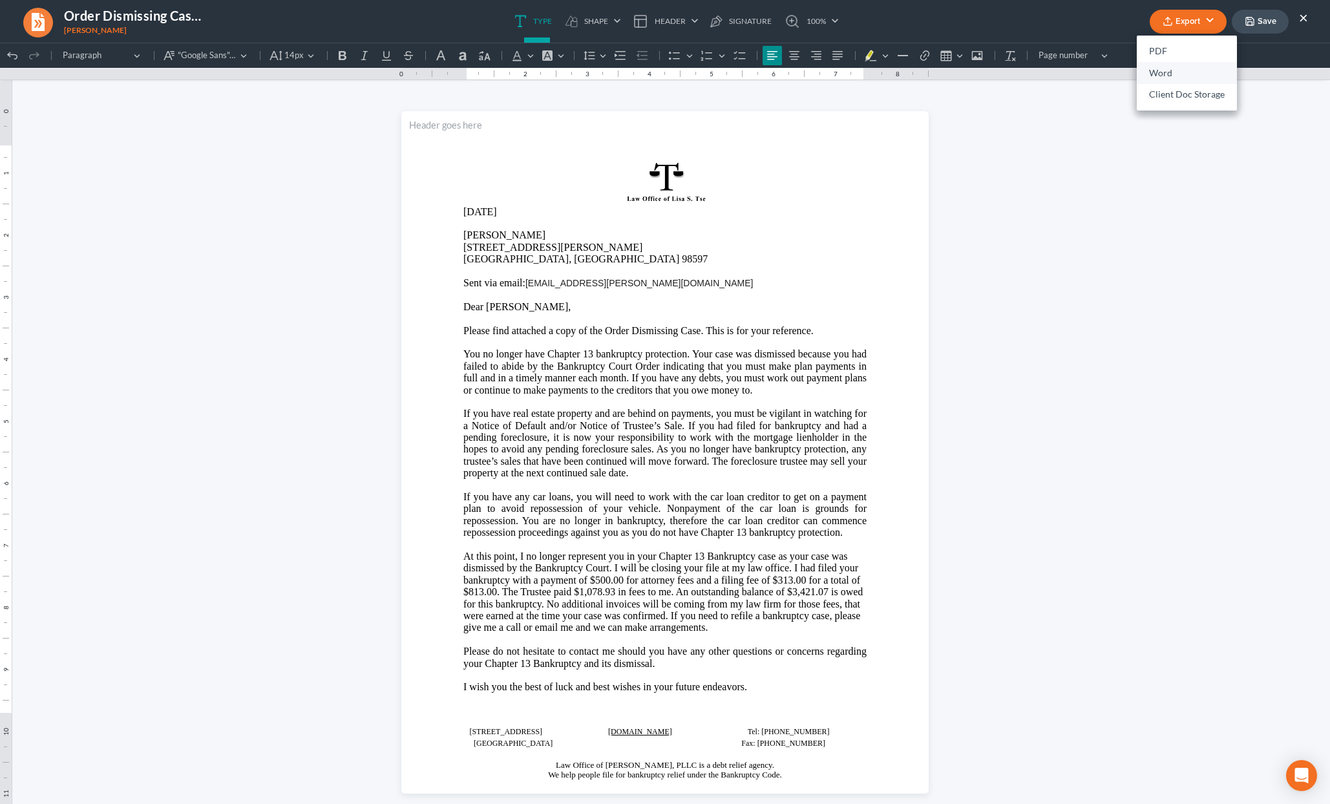
click at [1164, 70] on link "Word" at bounding box center [1187, 73] width 100 height 22
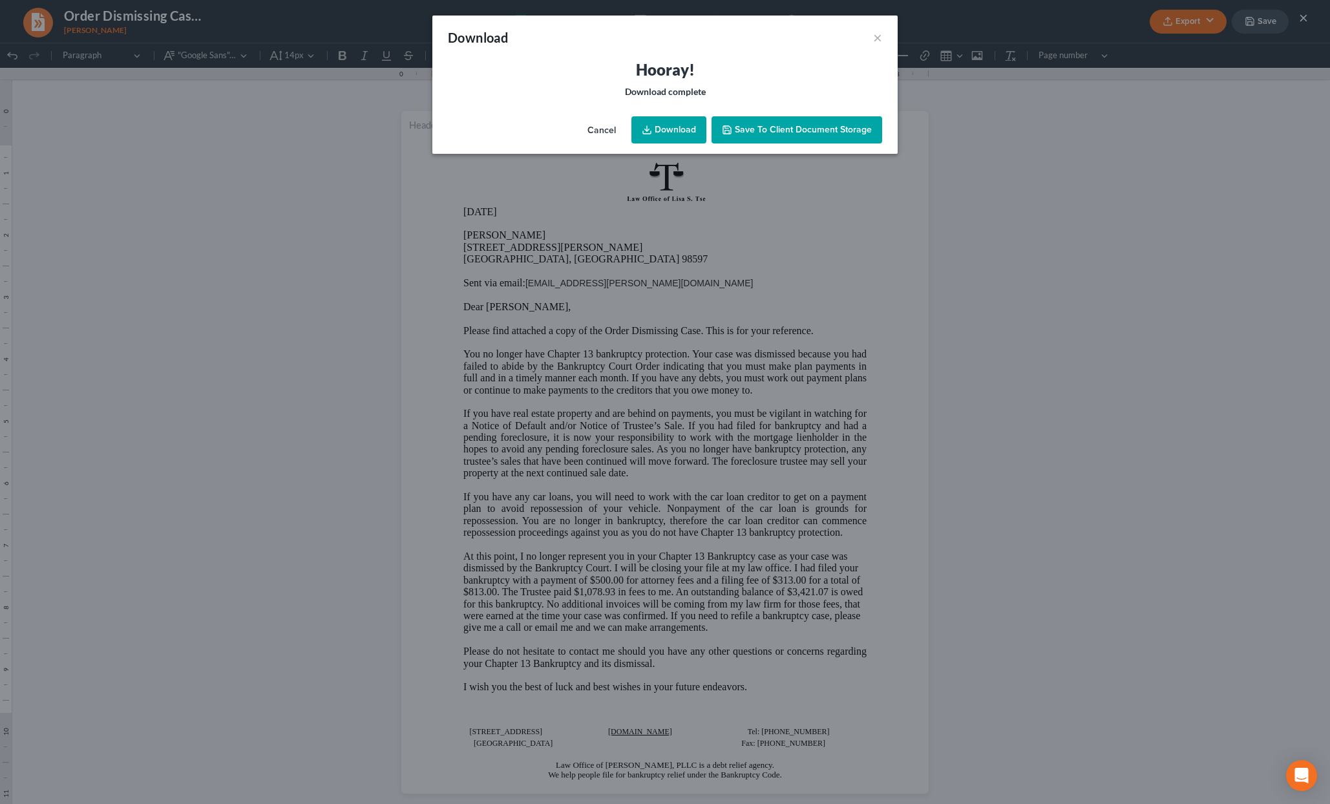
click at [653, 132] on link "Download" at bounding box center [668, 129] width 75 height 27
click at [602, 129] on button "Cancel" at bounding box center [601, 131] width 49 height 26
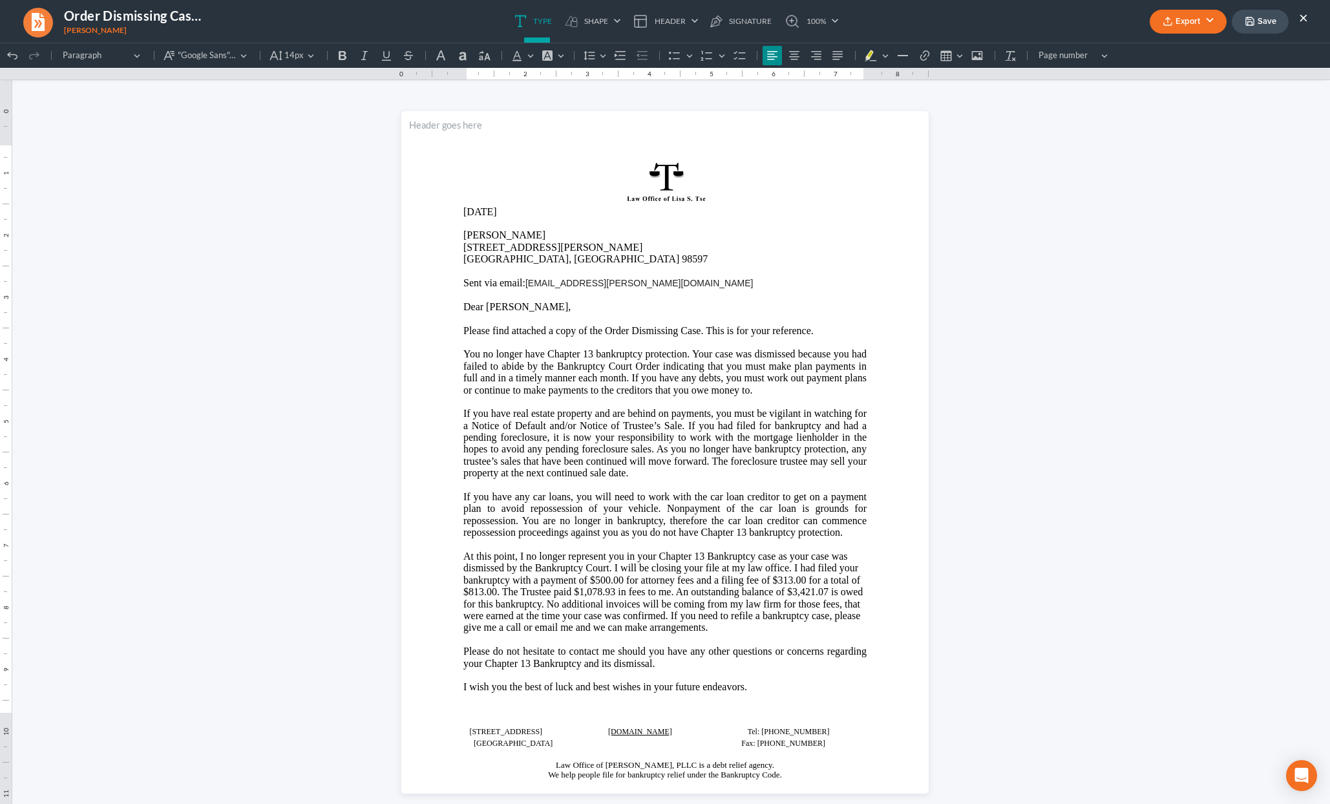
click at [1303, 16] on button "×" at bounding box center [1303, 18] width 9 height 16
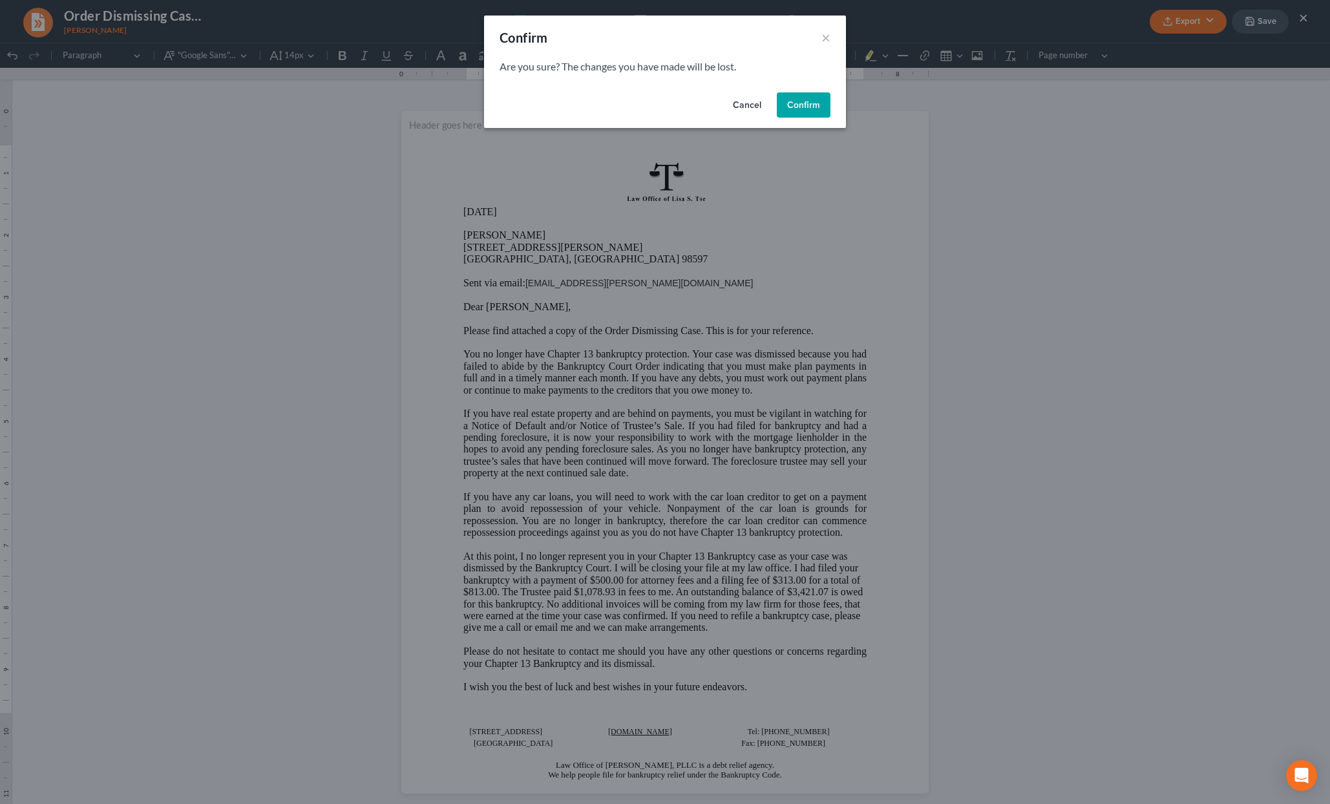
click at [803, 105] on button "Confirm" at bounding box center [804, 105] width 54 height 26
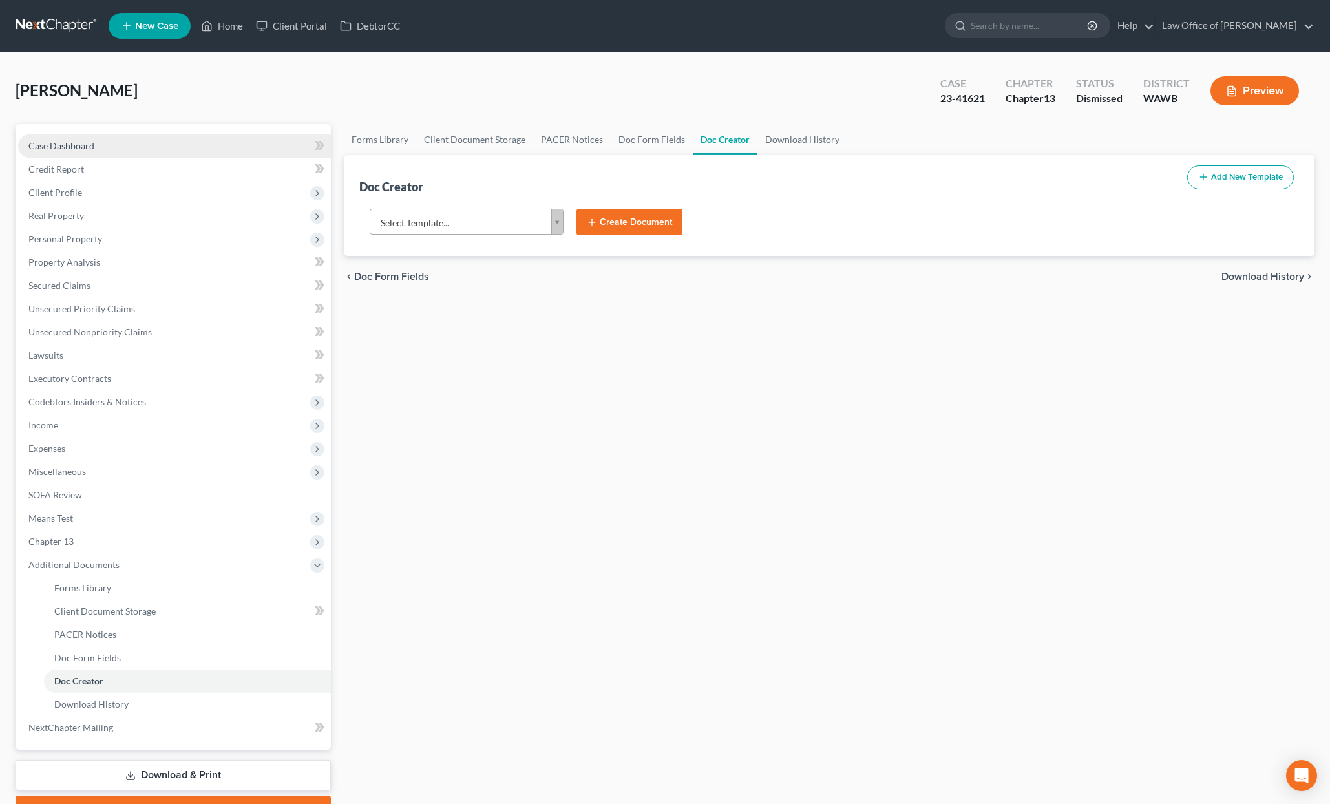
click at [162, 151] on link "Case Dashboard" at bounding box center [174, 145] width 313 height 23
select select "6"
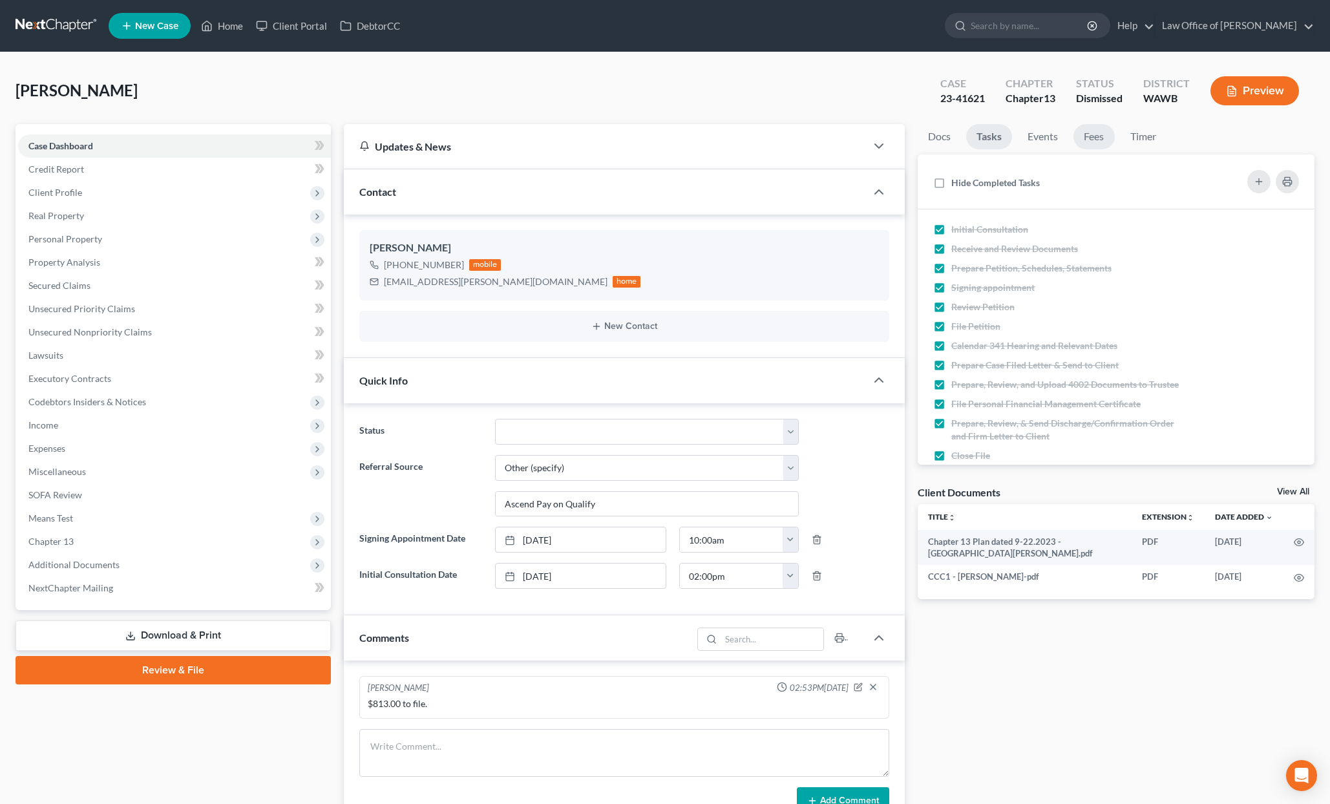
click at [1105, 143] on link "Fees" at bounding box center [1093, 136] width 41 height 25
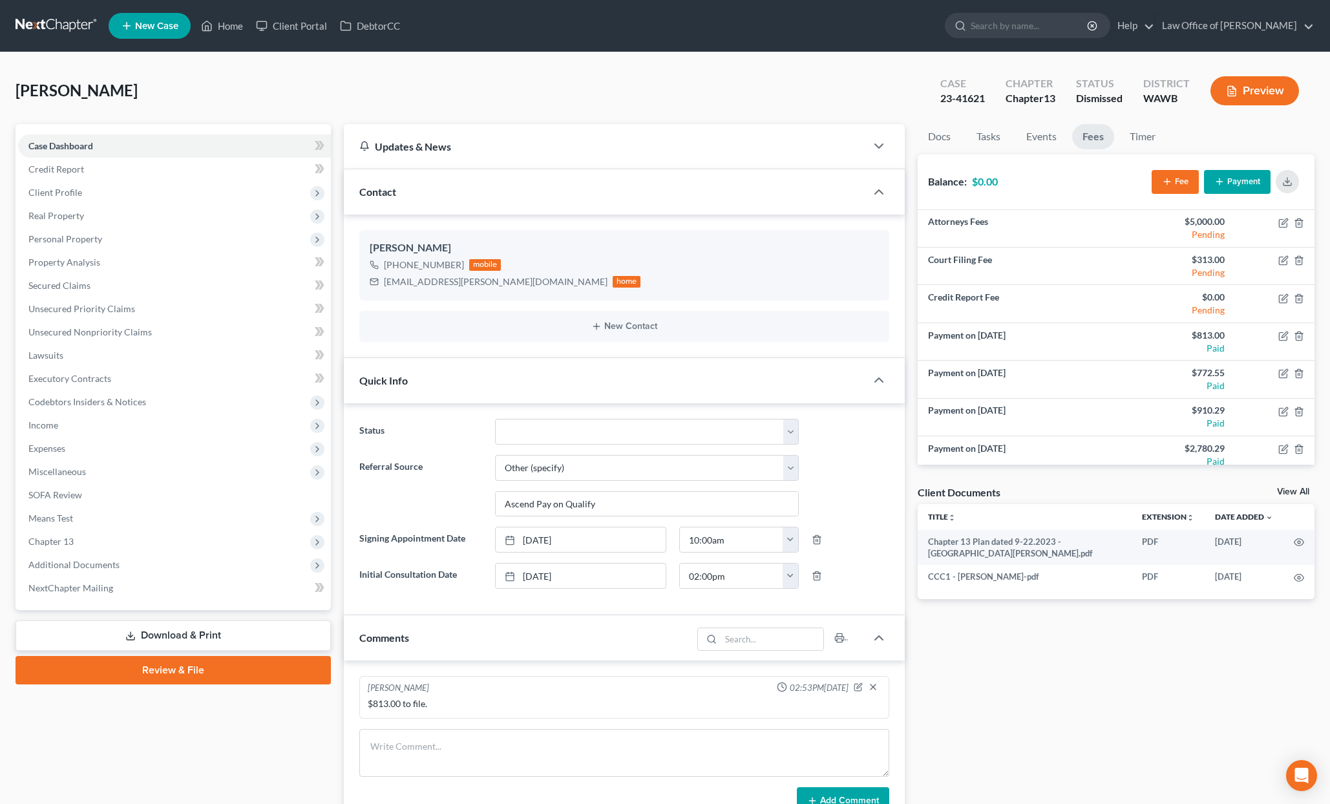
click at [90, 25] on link at bounding box center [57, 25] width 83 height 23
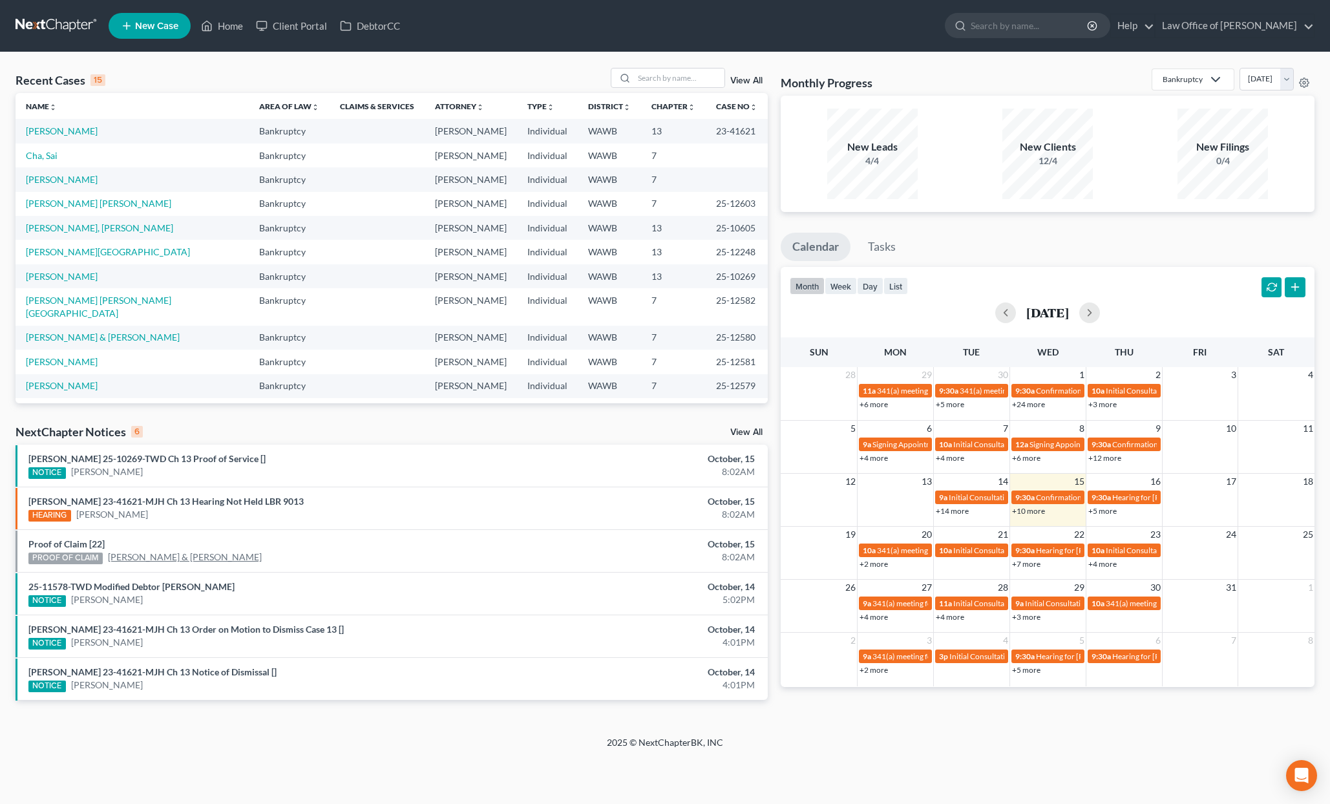
drag, startPoint x: 134, startPoint y: 559, endPoint x: 750, endPoint y: 397, distance: 636.7
click at [77, 540] on link "Proof of Claim [22]" at bounding box center [66, 543] width 76 height 11
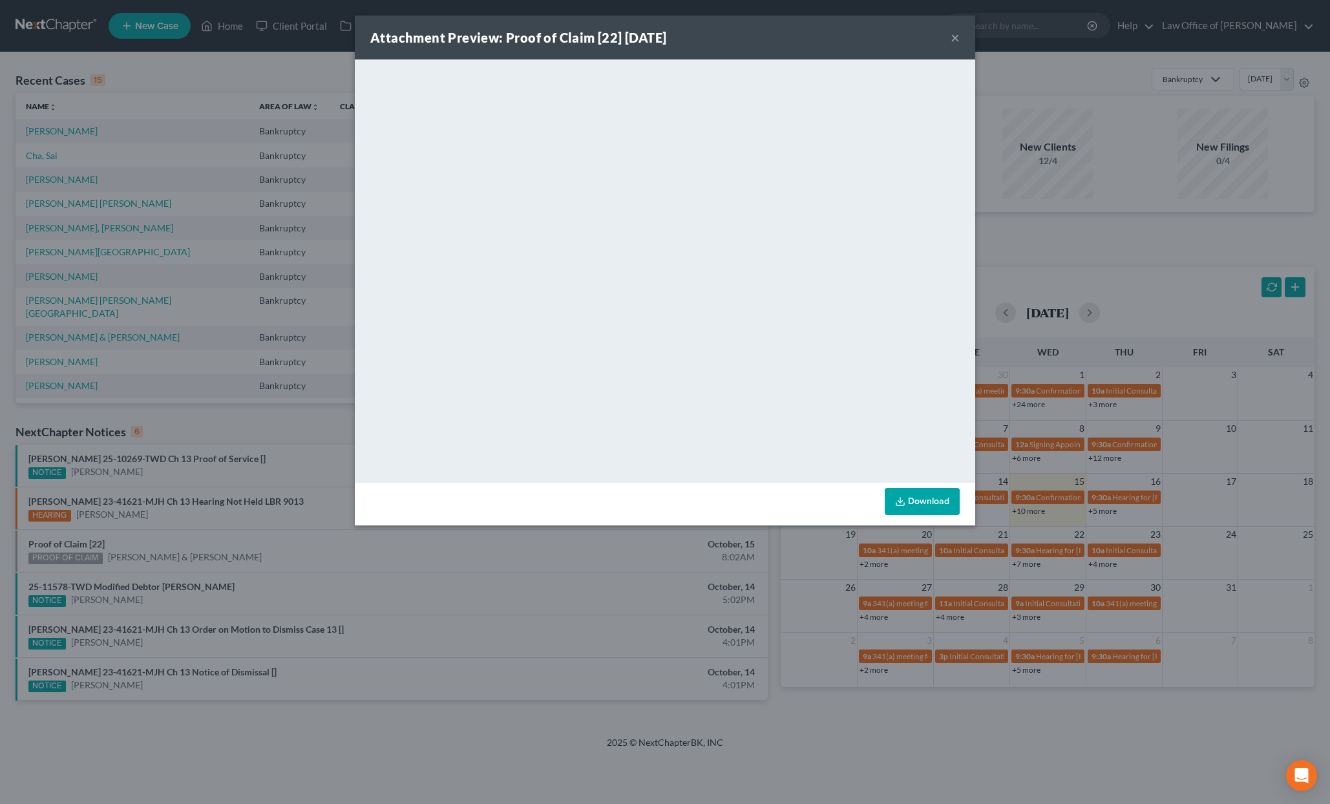
click at [406, 588] on div "Attachment Preview: Proof of Claim [22] 10/15/2025 × <object ng-attr-data='http…" at bounding box center [665, 402] width 1330 height 804
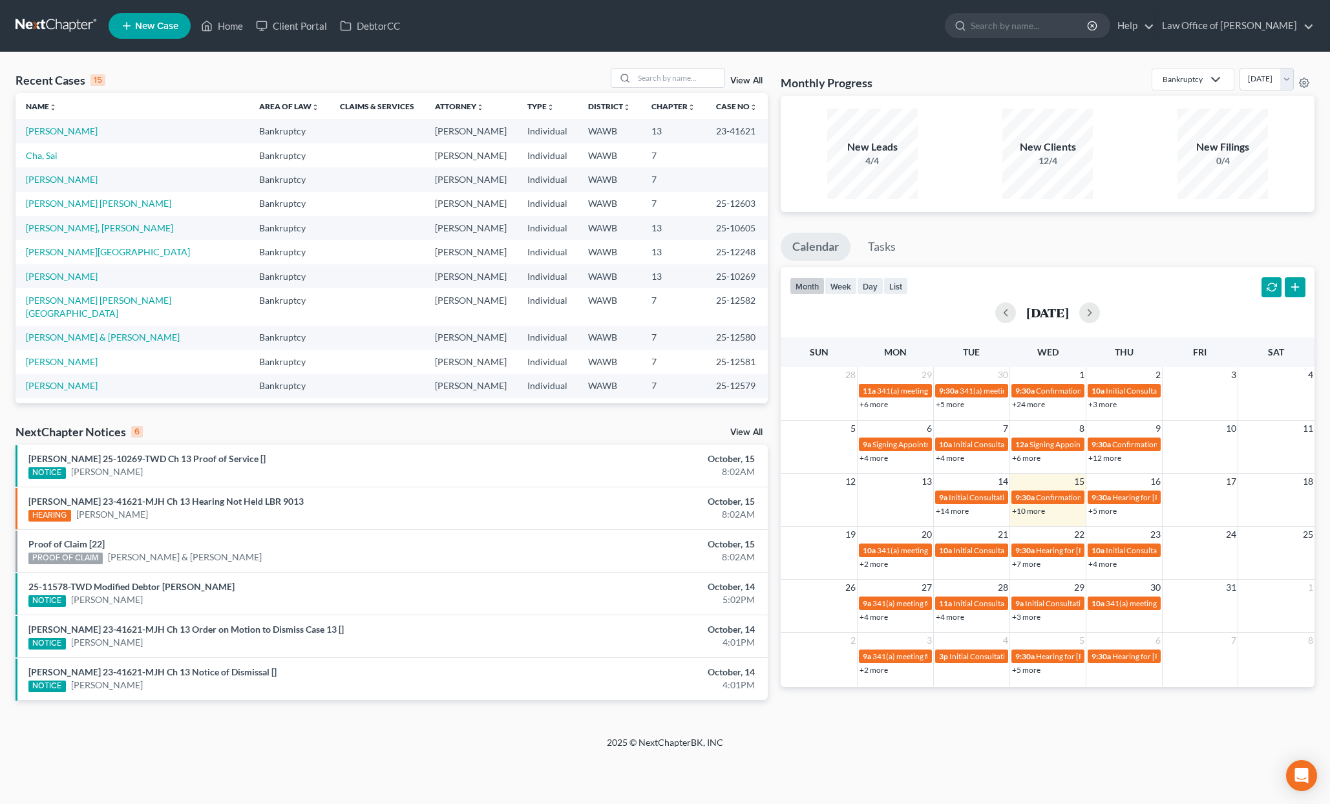
click at [746, 435] on link "View All" at bounding box center [746, 432] width 32 height 9
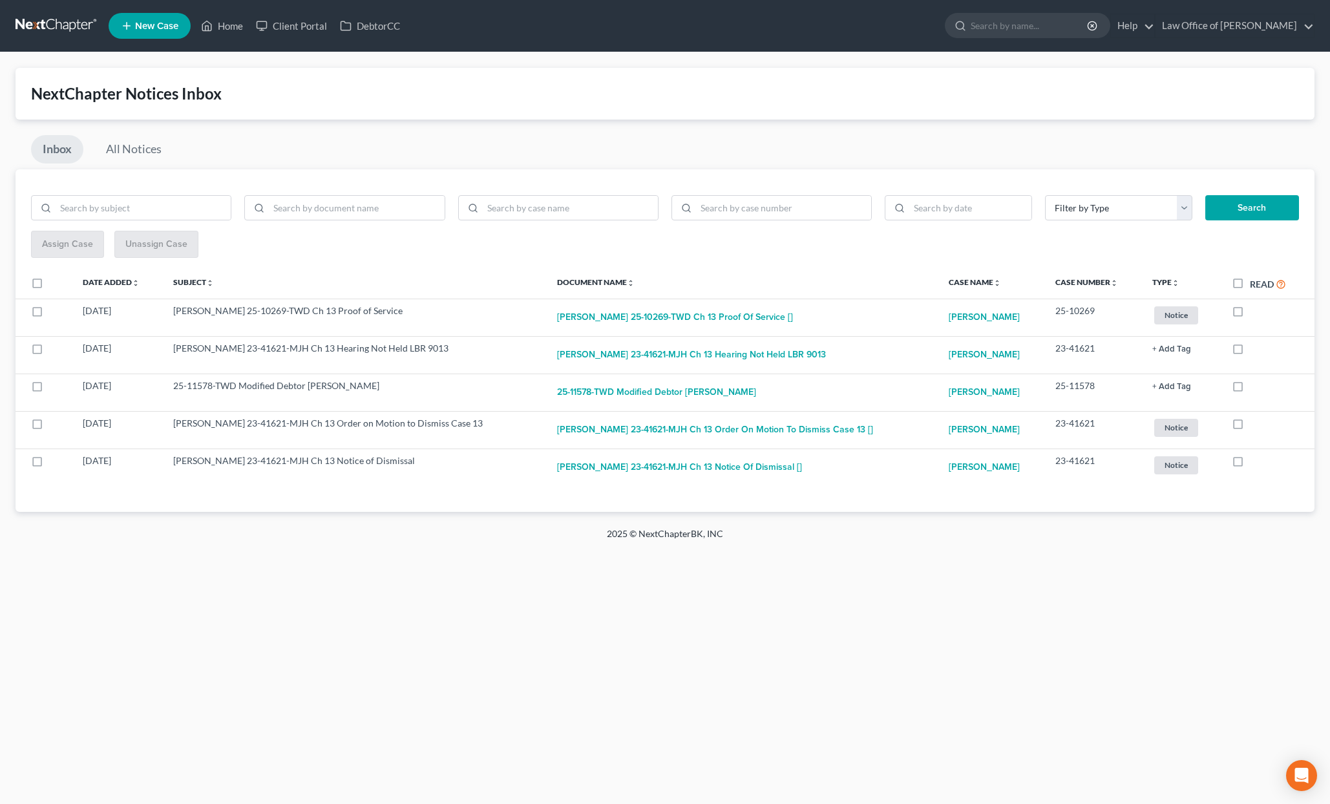
click at [1250, 281] on label "Read" at bounding box center [1268, 284] width 36 height 15
click at [1255, 281] on input "Read" at bounding box center [1259, 281] width 8 height 8
checkbox input "true"
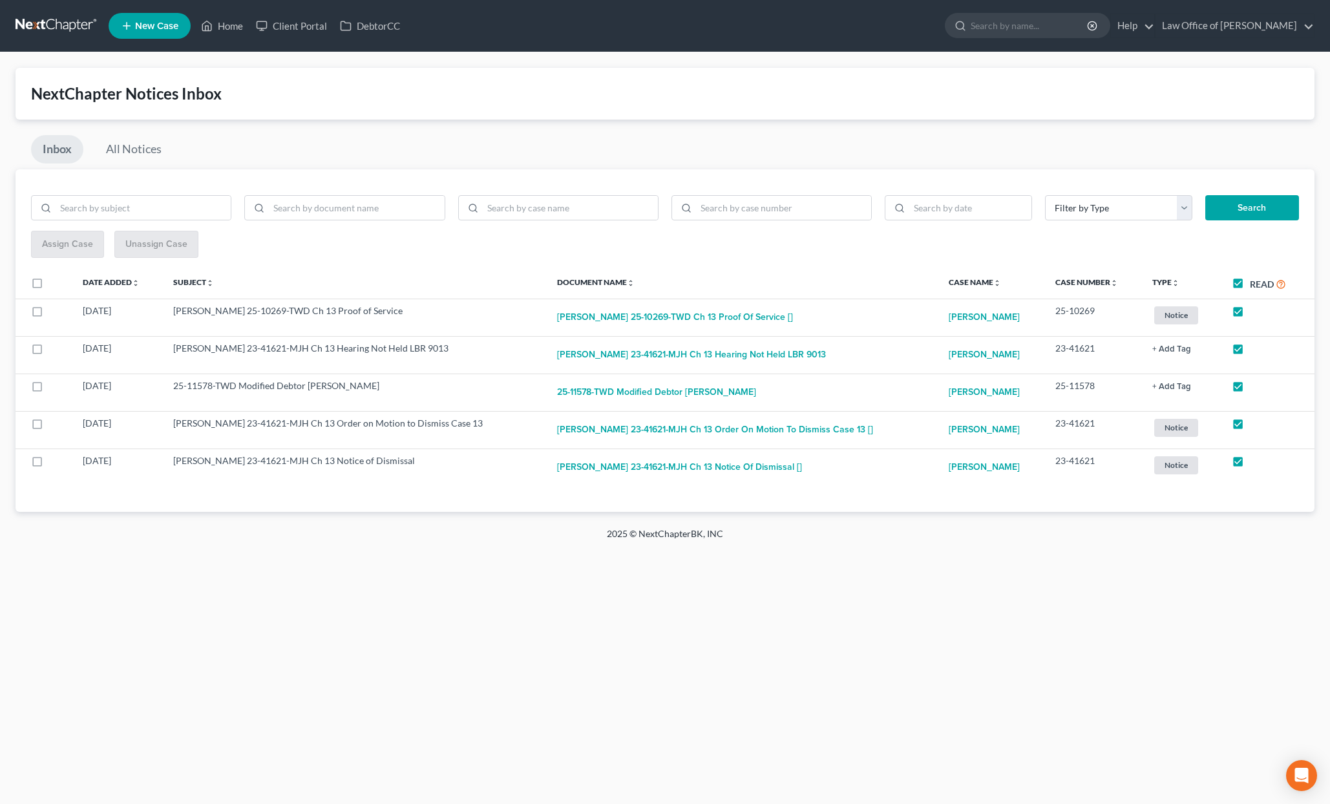
checkbox input "true"
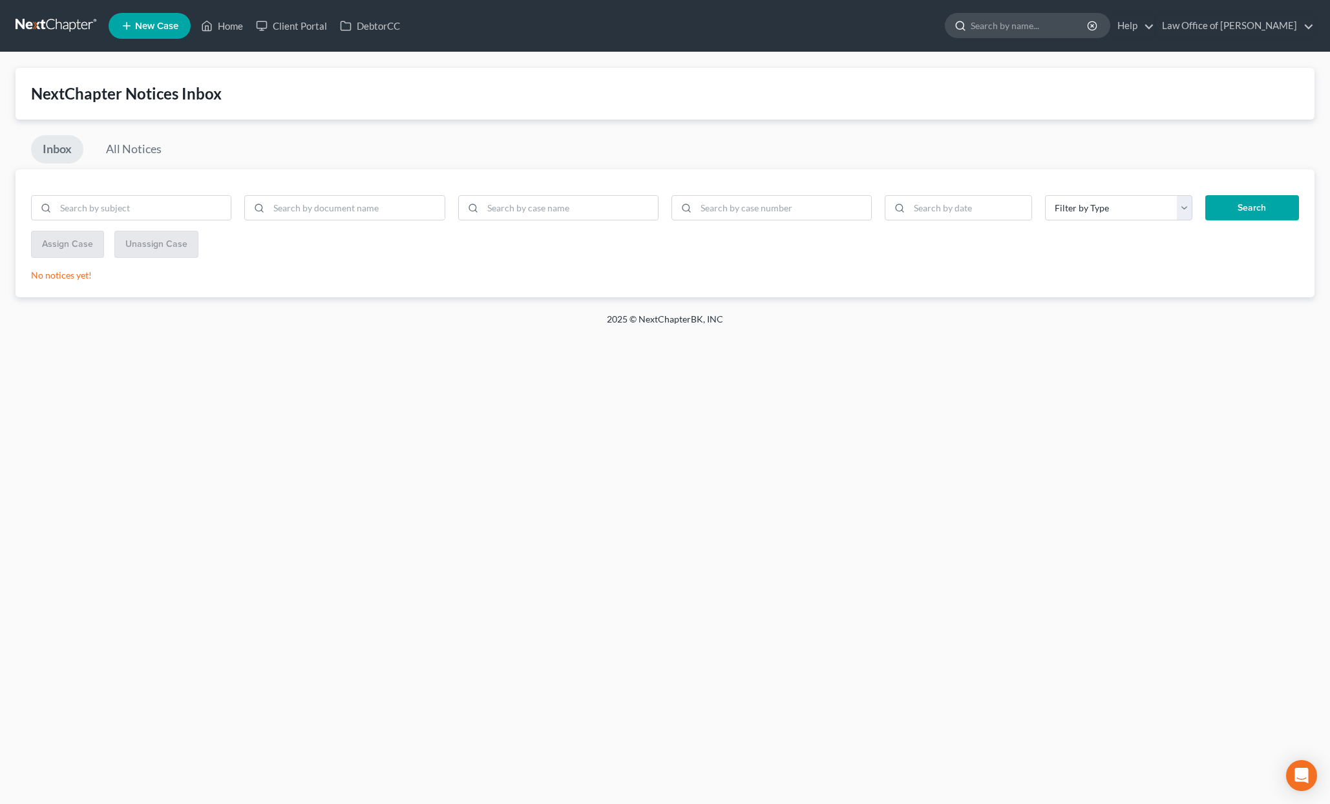
click at [1032, 35] on input "search" at bounding box center [1030, 26] width 118 height 24
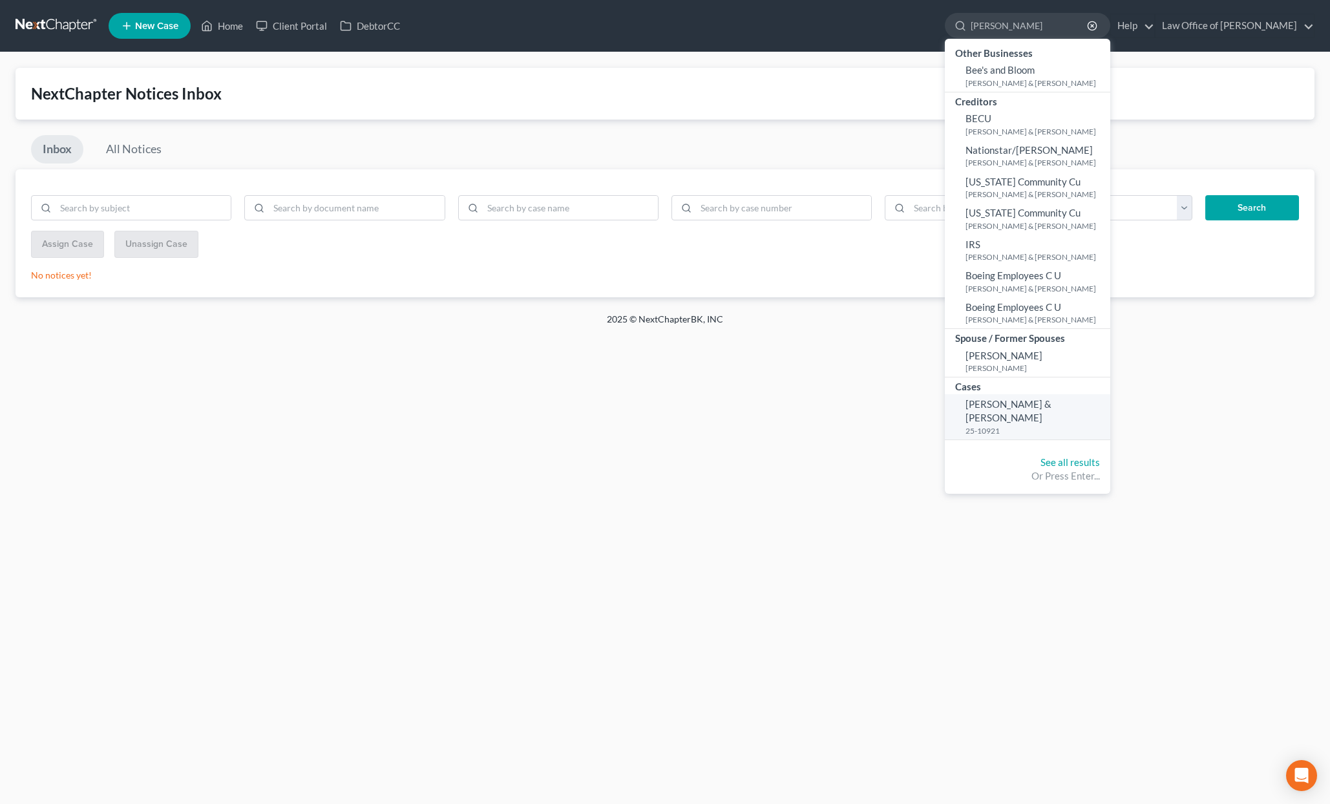
type input "bennett"
click at [1051, 406] on span "[PERSON_NAME] & [PERSON_NAME]" at bounding box center [1009, 410] width 86 height 25
select select "3"
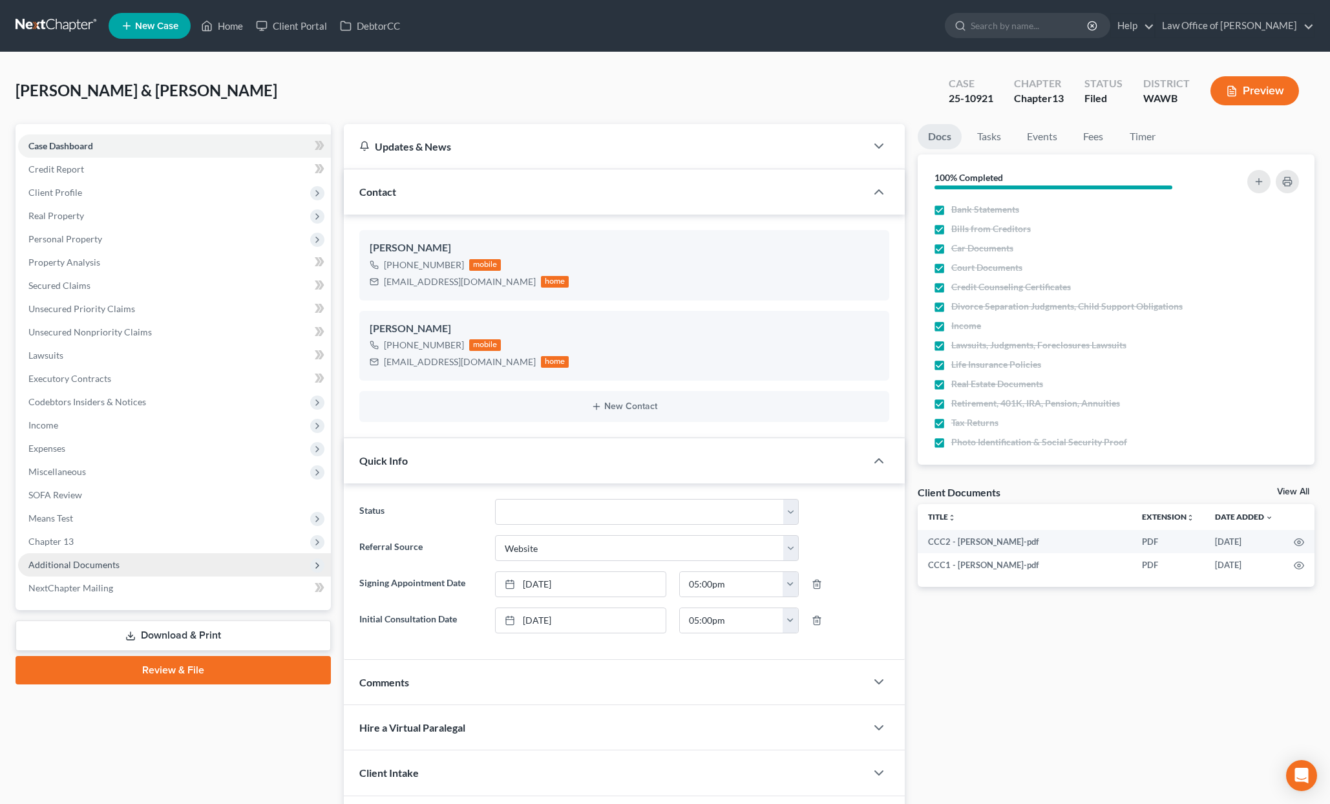
click at [173, 568] on span "Additional Documents" at bounding box center [174, 564] width 313 height 23
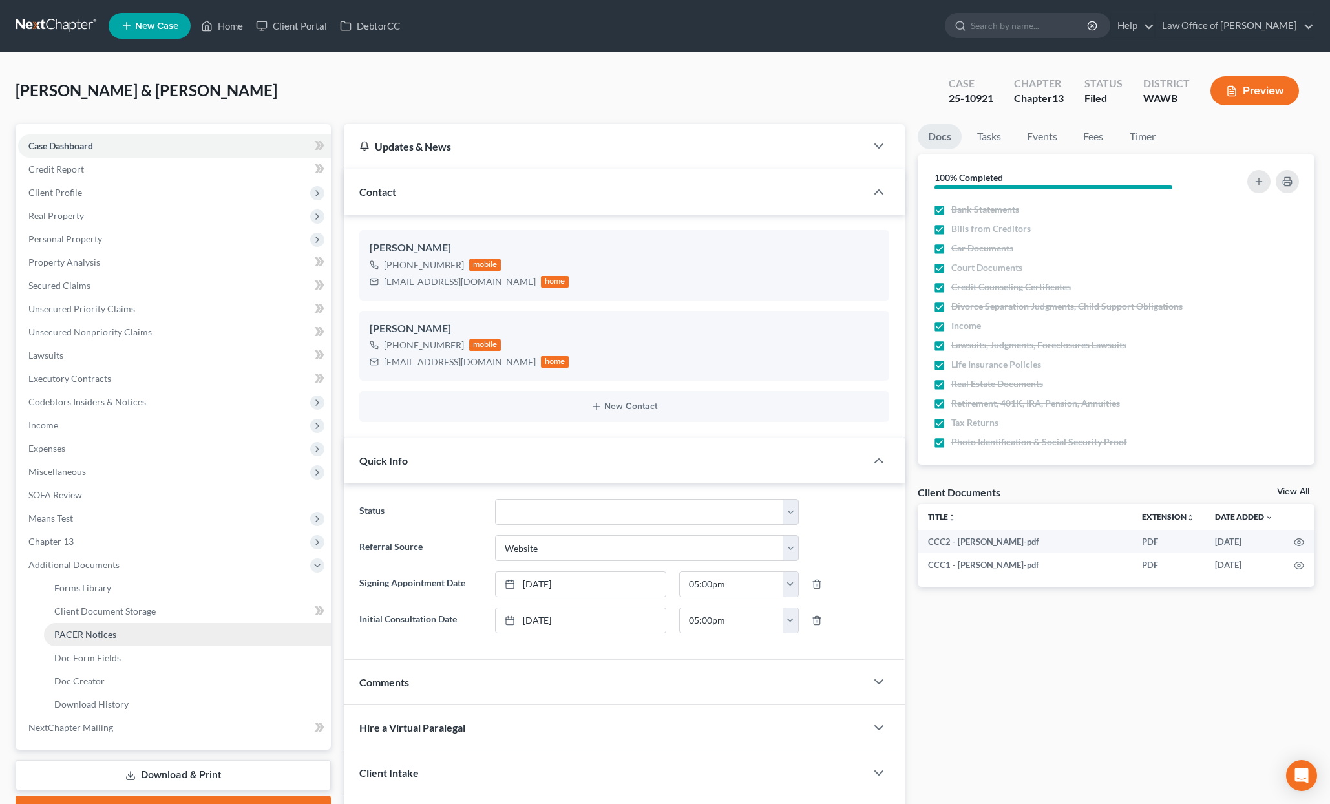
click at [164, 635] on link "PACER Notices" at bounding box center [187, 634] width 287 height 23
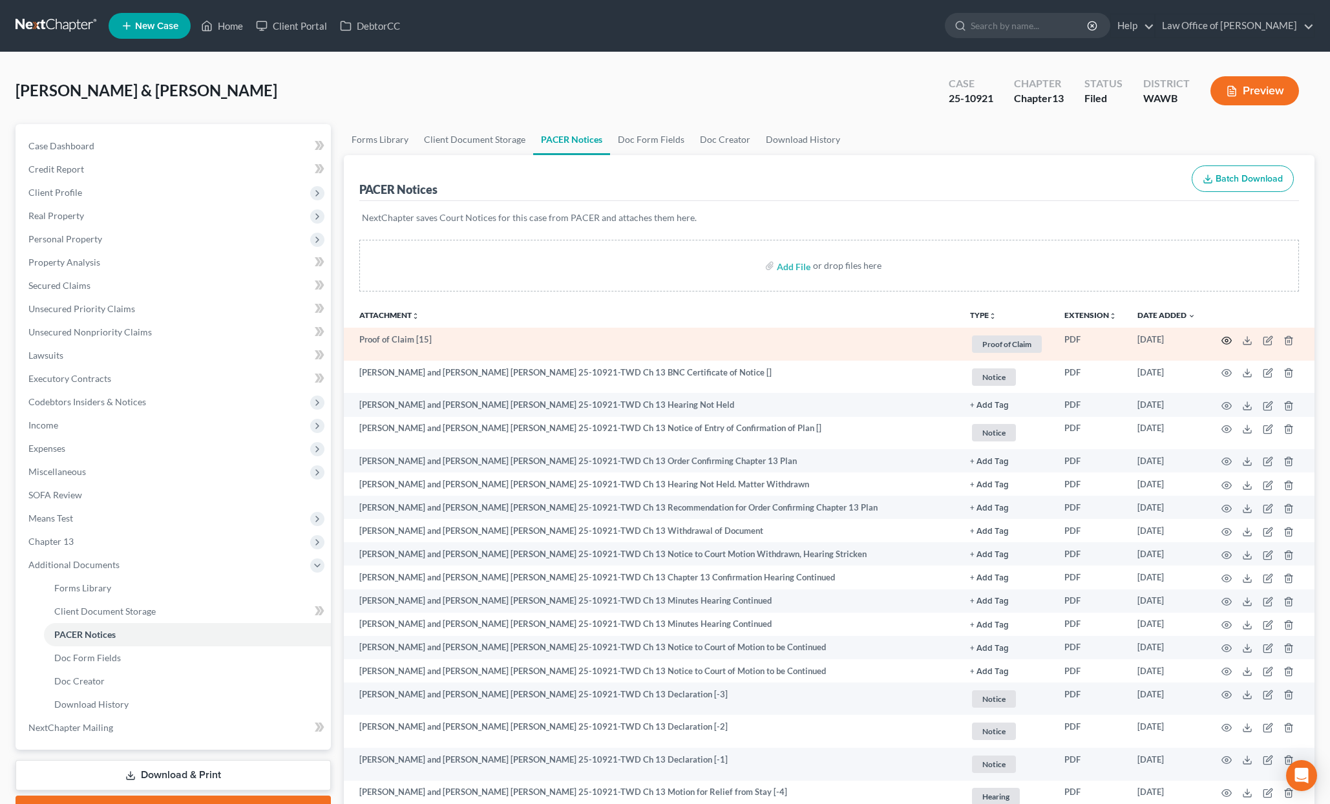
click at [1227, 340] on icon "button" at bounding box center [1226, 340] width 10 height 10
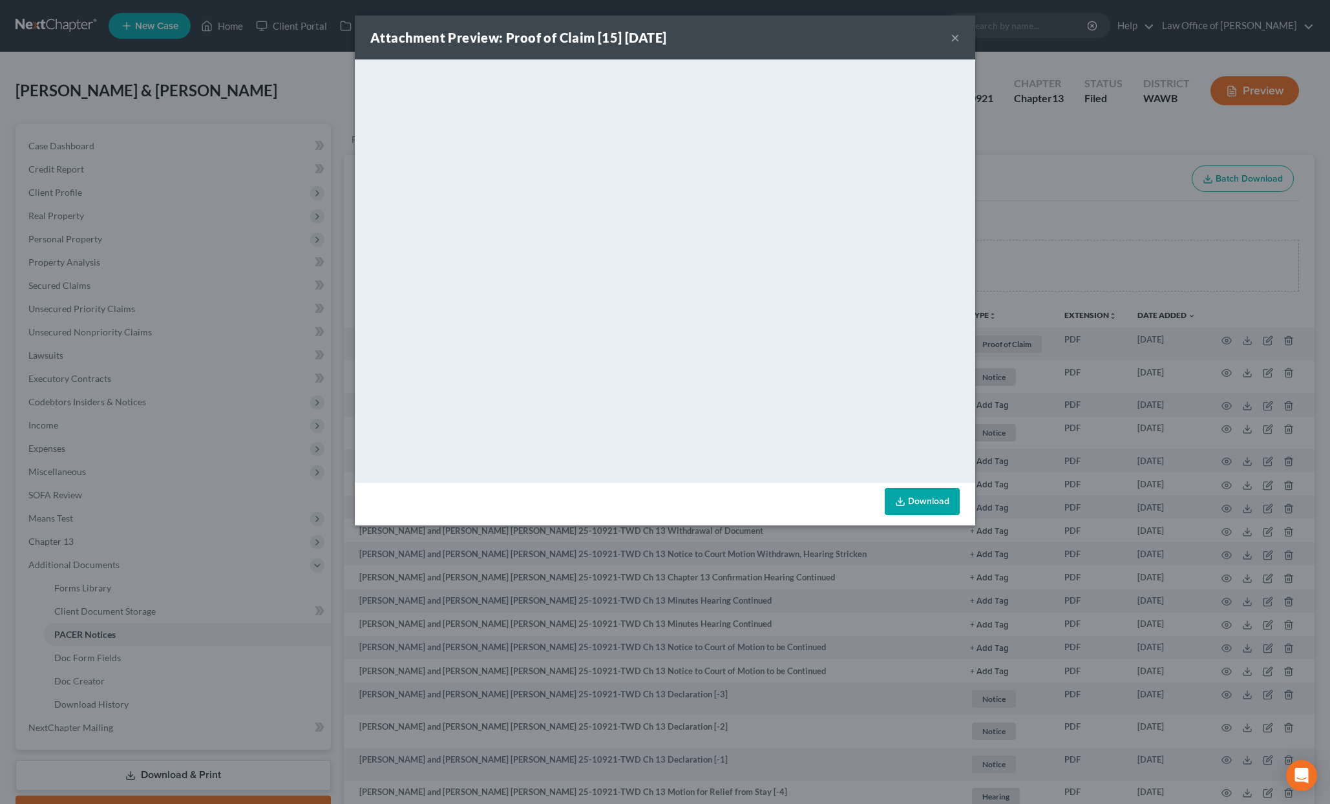
click at [1026, 311] on div "Attachment Preview: Proof of Claim [15] 10/15/2025 × <object ng-attr-data='http…" at bounding box center [665, 402] width 1330 height 804
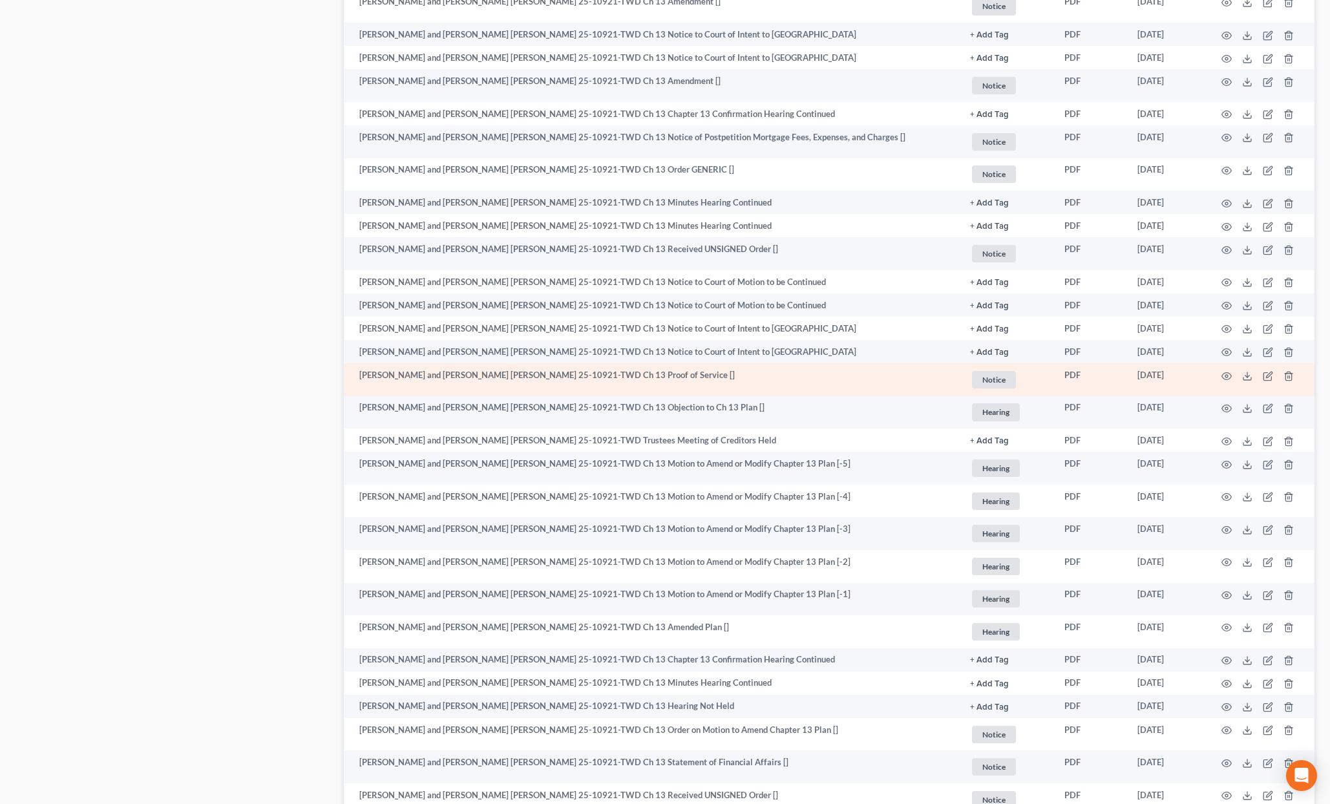
scroll to position [923, 0]
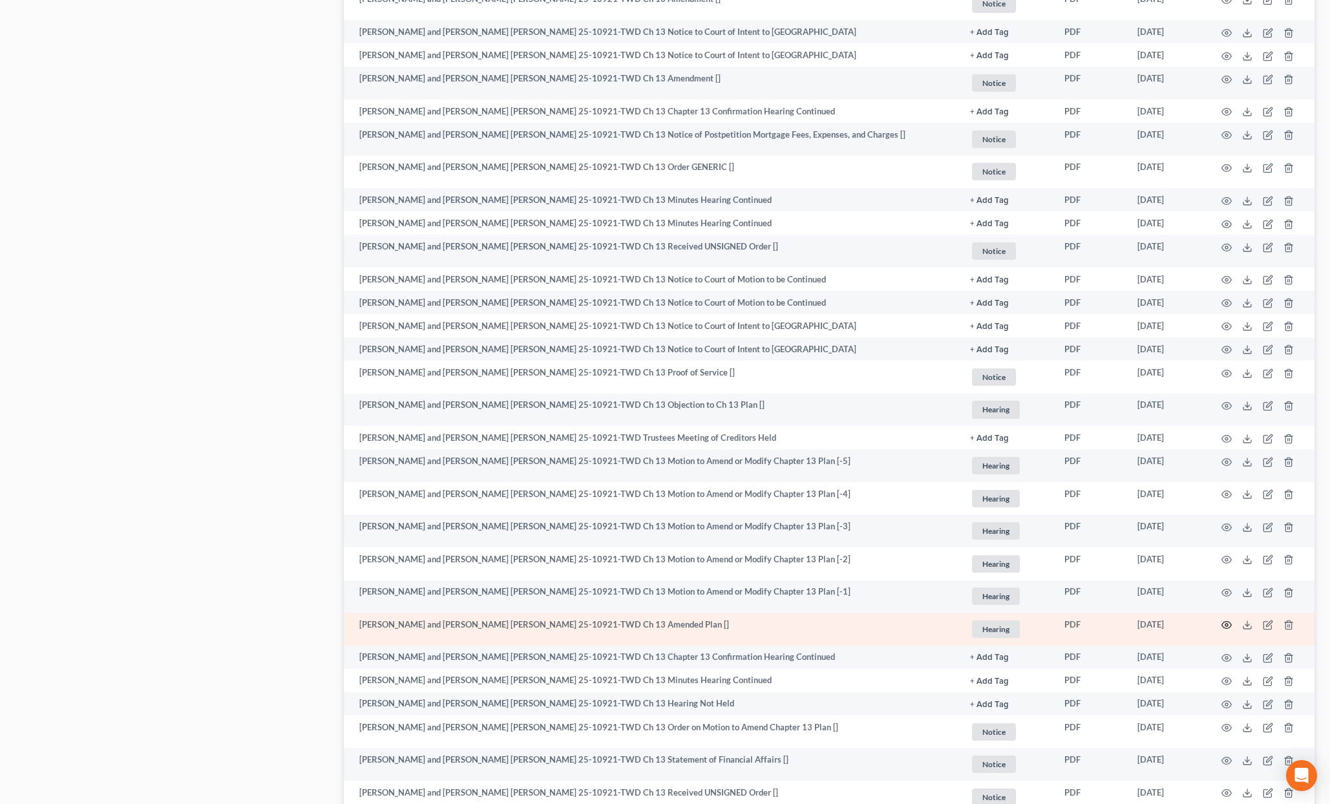
click at [1229, 624] on icon "button" at bounding box center [1226, 625] width 10 height 10
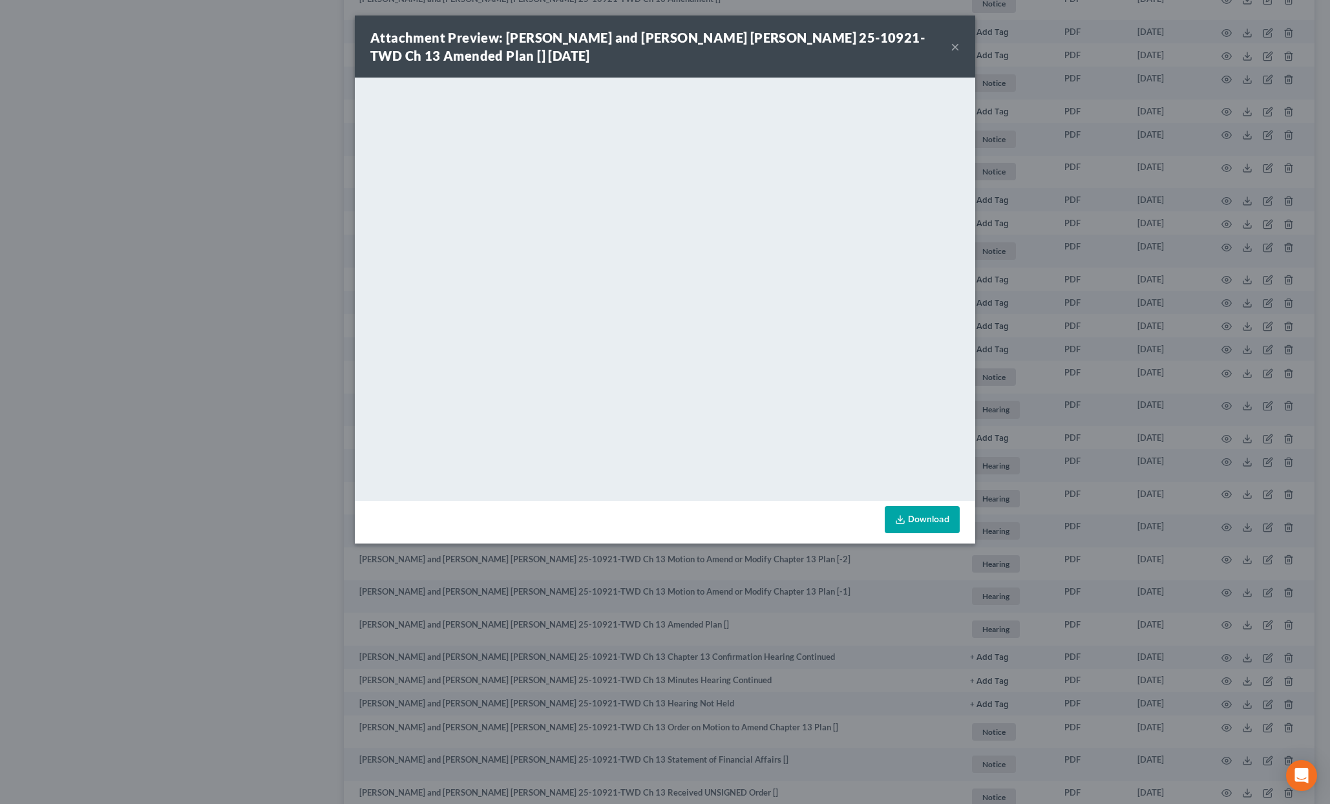
click at [956, 44] on button "×" at bounding box center [955, 47] width 9 height 16
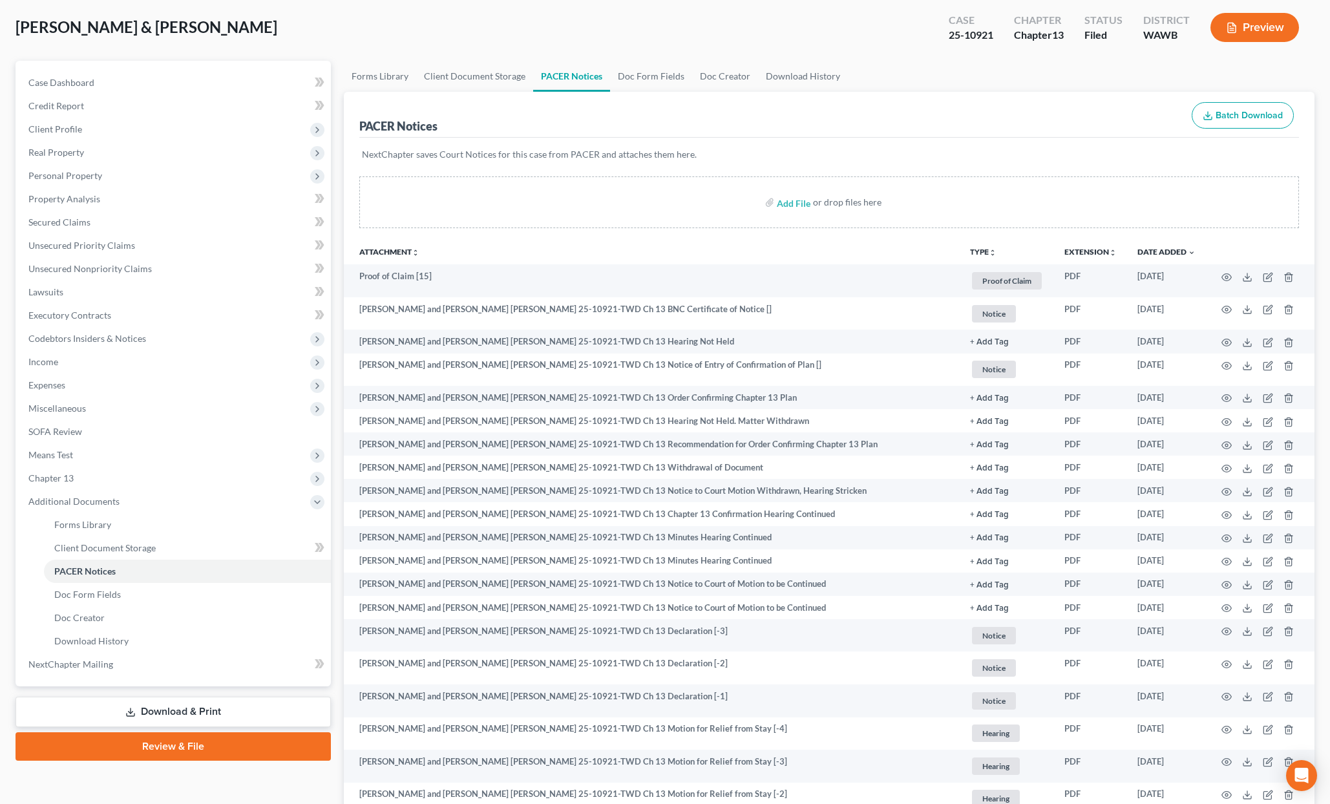
scroll to position [0, 0]
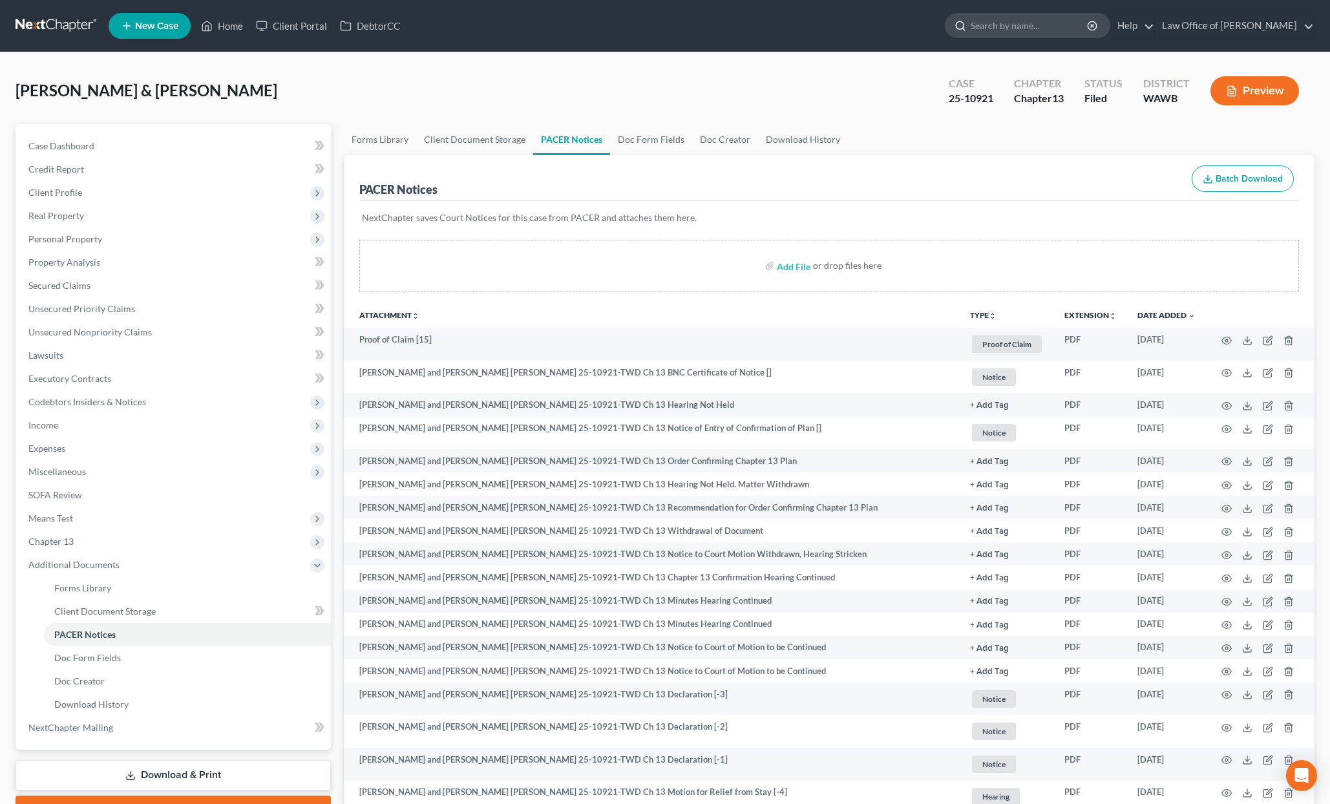
click at [1019, 31] on input "search" at bounding box center [1030, 26] width 118 height 24
type input "v"
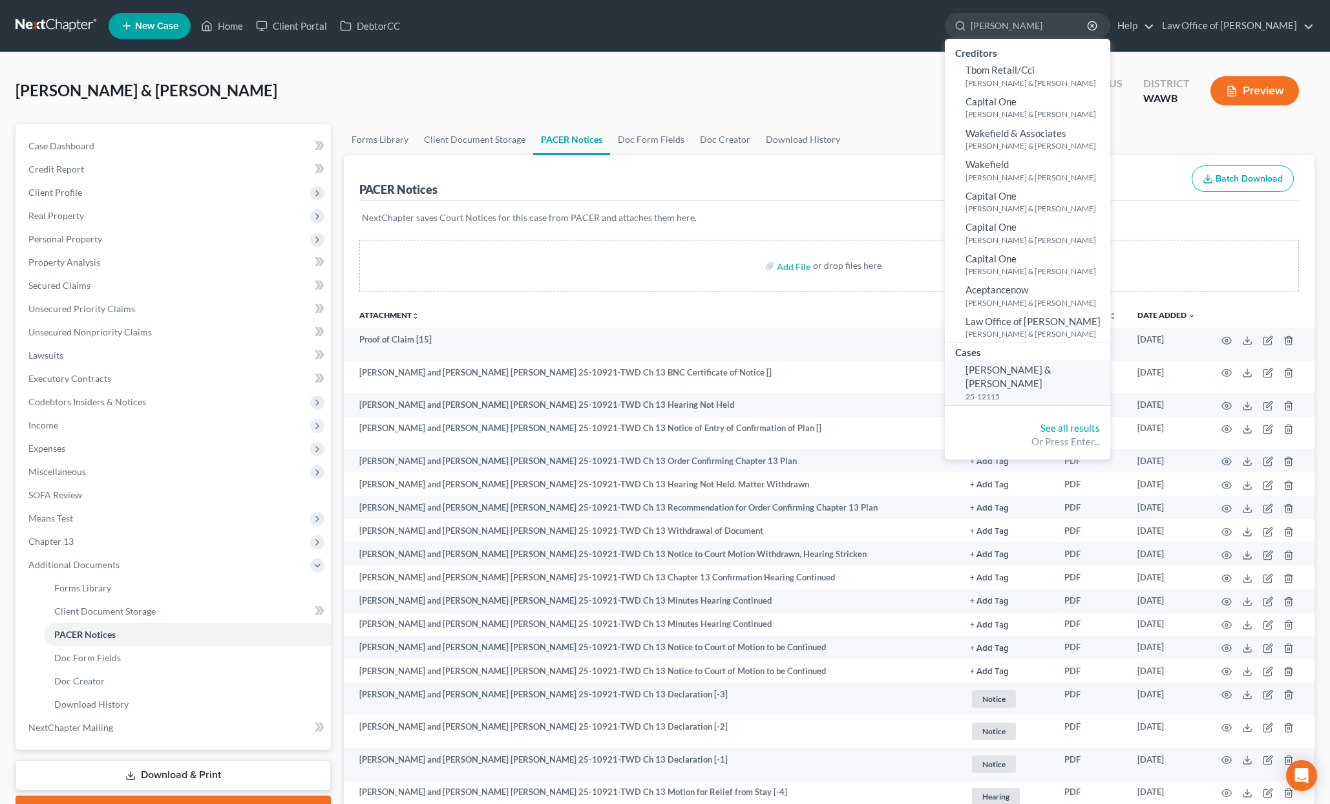
type input "velasquez"
click at [1045, 374] on span "[PERSON_NAME] & [PERSON_NAME]" at bounding box center [1009, 376] width 86 height 25
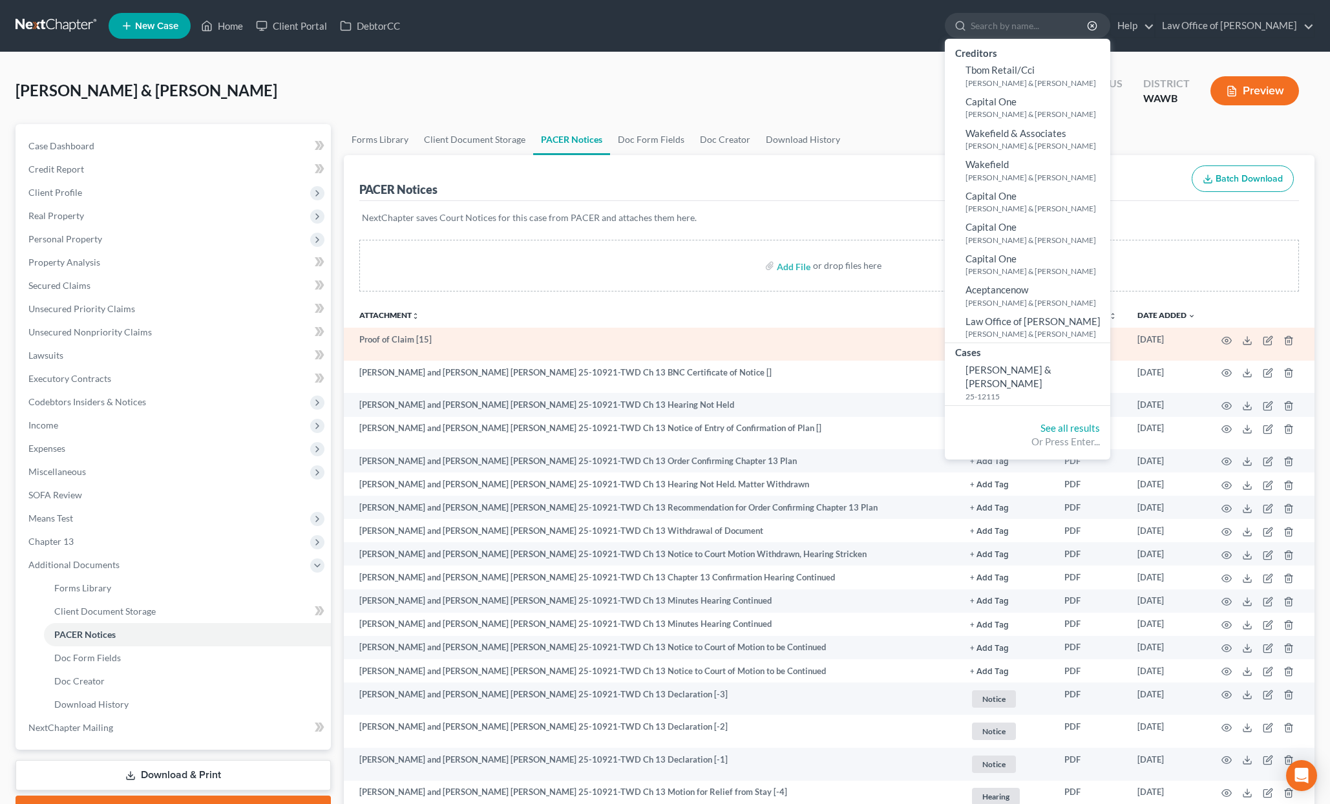
select select "6"
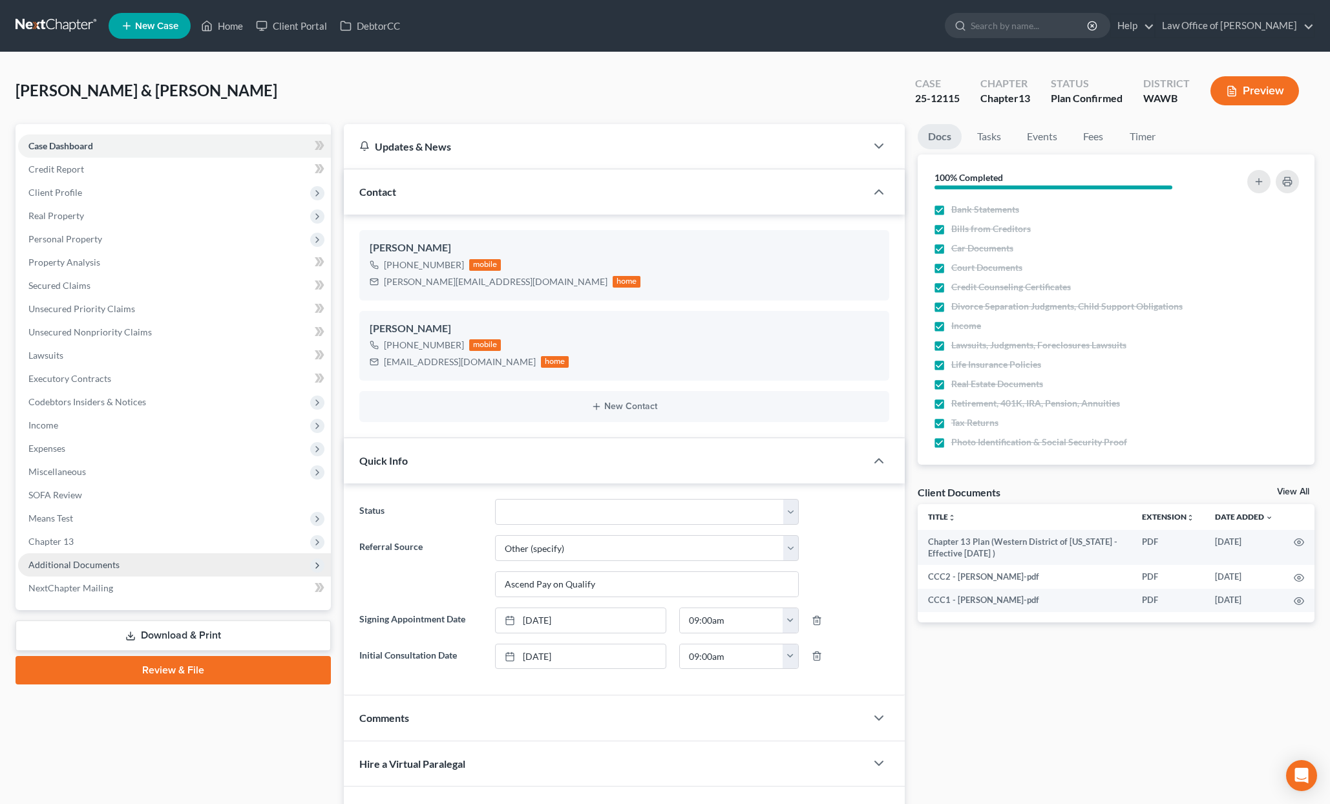
click at [165, 558] on span "Additional Documents" at bounding box center [174, 564] width 313 height 23
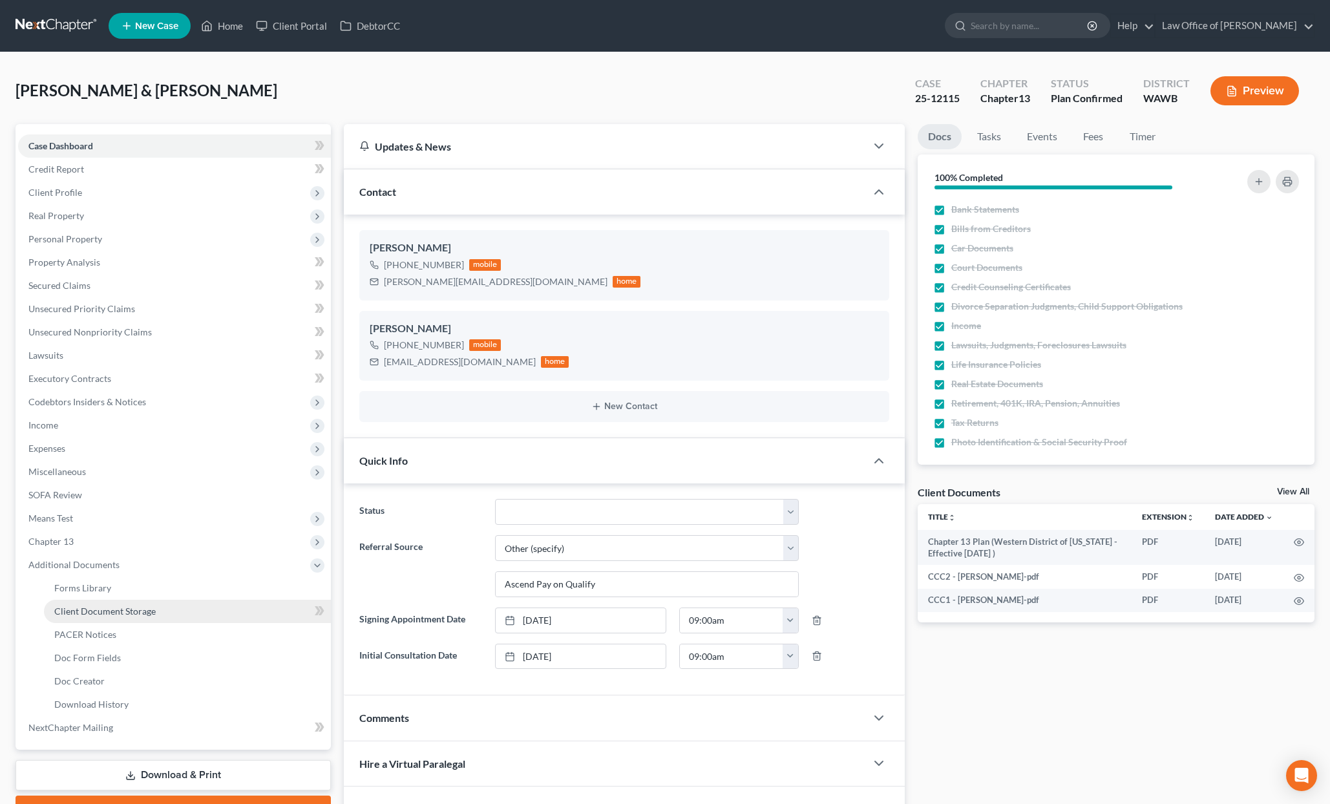
click at [151, 617] on link "Client Document Storage" at bounding box center [187, 611] width 287 height 23
select select "0"
select select "1"
select select "3"
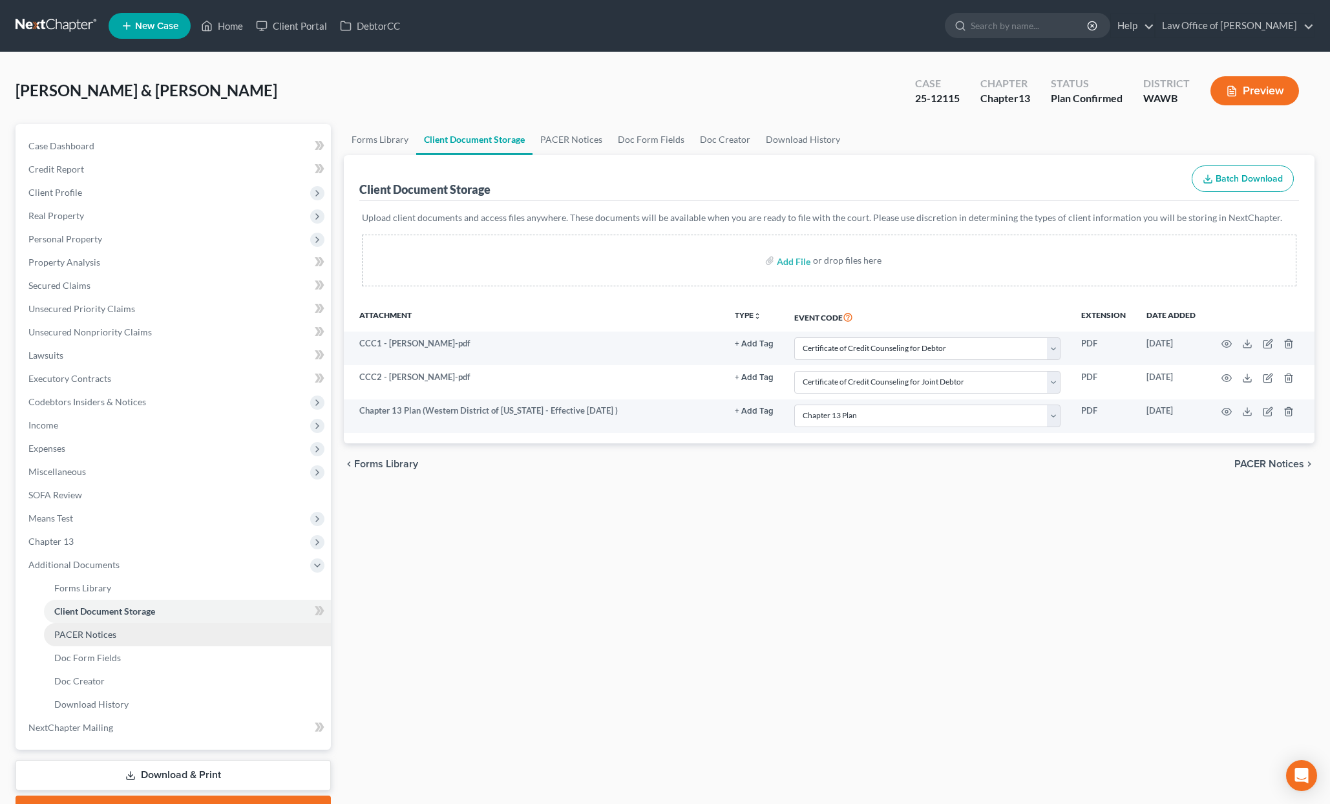
click at [141, 633] on link "PACER Notices" at bounding box center [187, 634] width 287 height 23
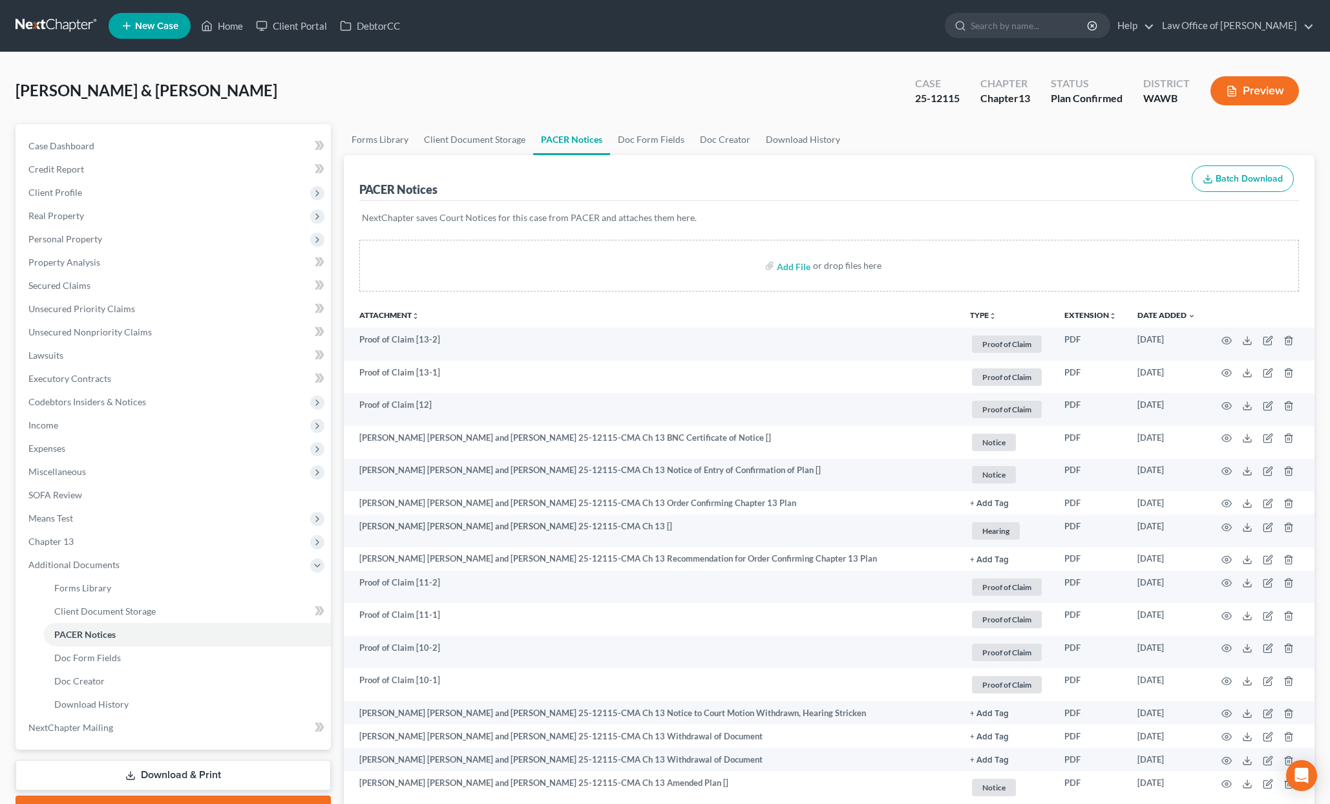
click at [57, 28] on link at bounding box center [57, 25] width 83 height 23
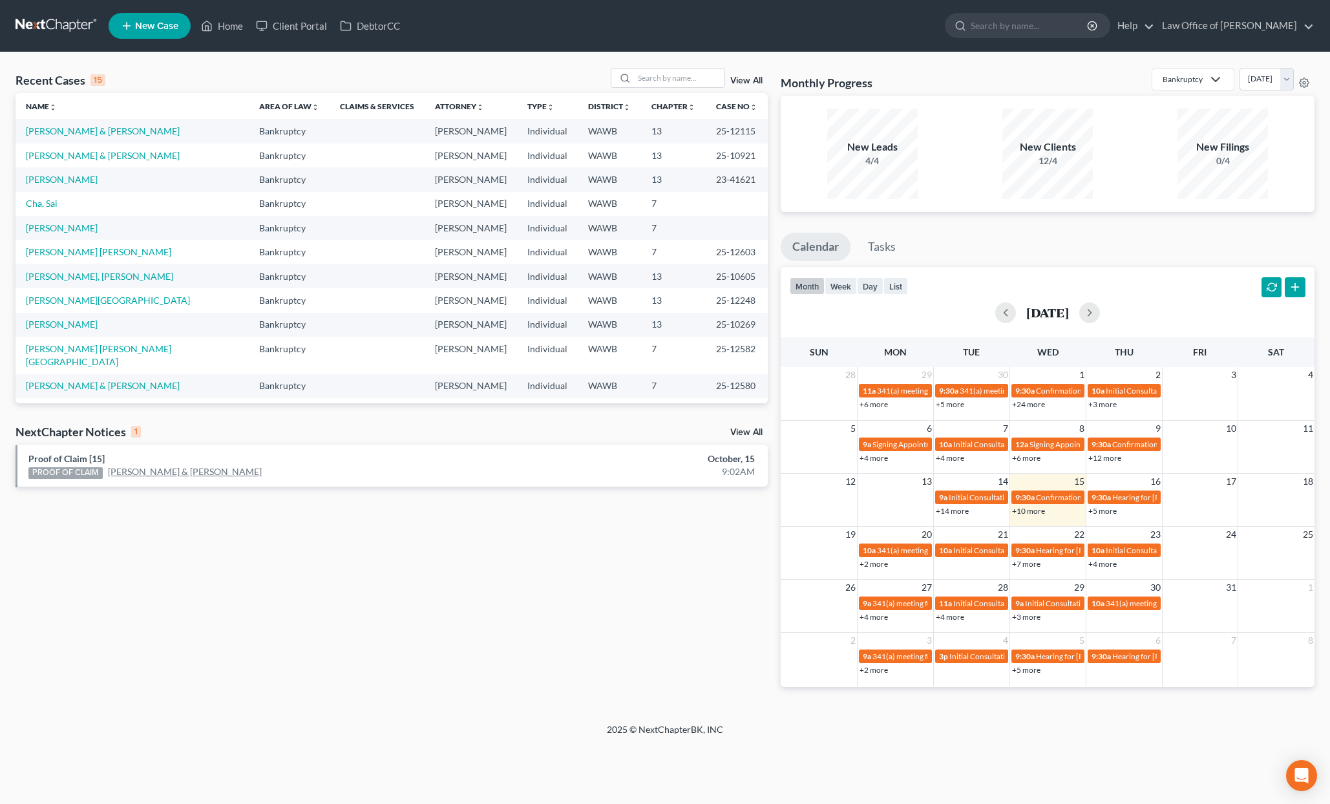
click at [137, 473] on link "[PERSON_NAME] & [PERSON_NAME]" at bounding box center [185, 471] width 154 height 13
select select "3"
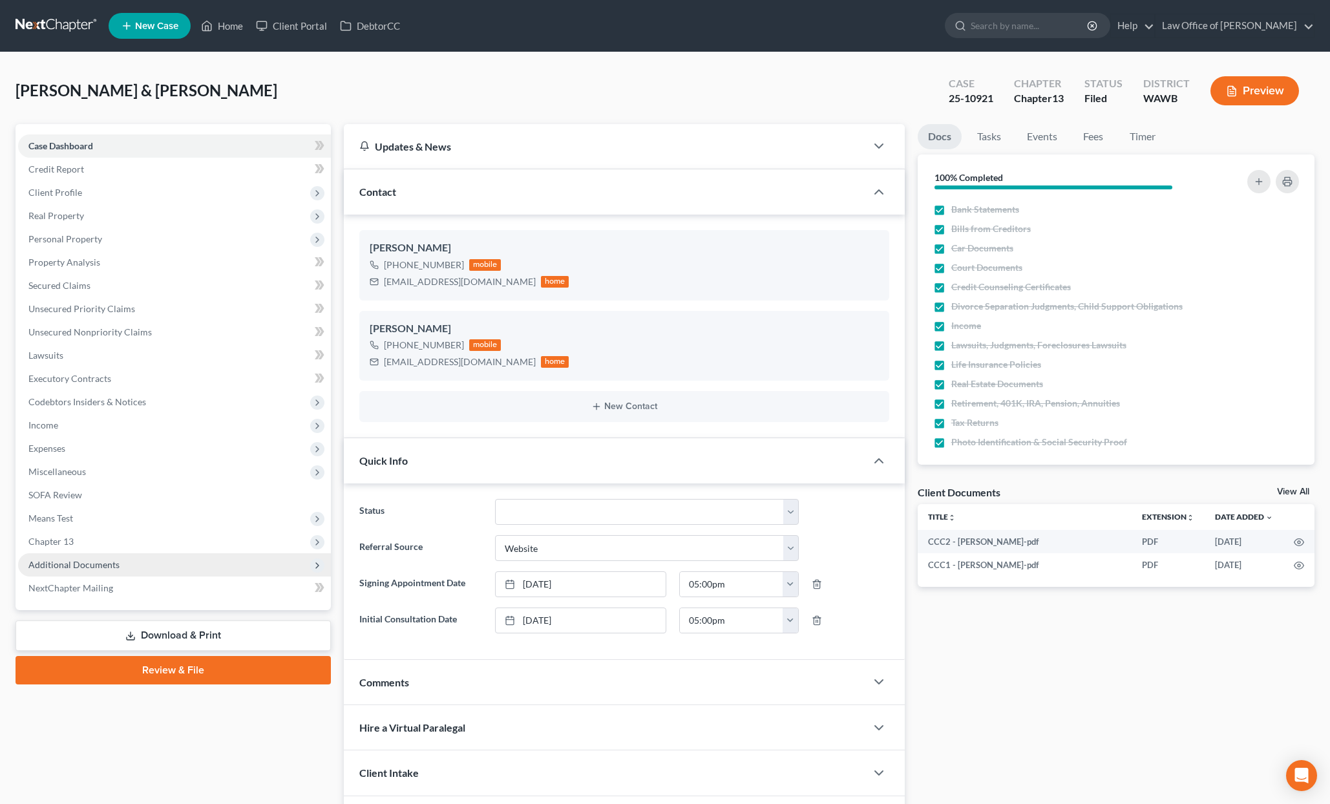
click at [197, 570] on span "Additional Documents" at bounding box center [174, 564] width 313 height 23
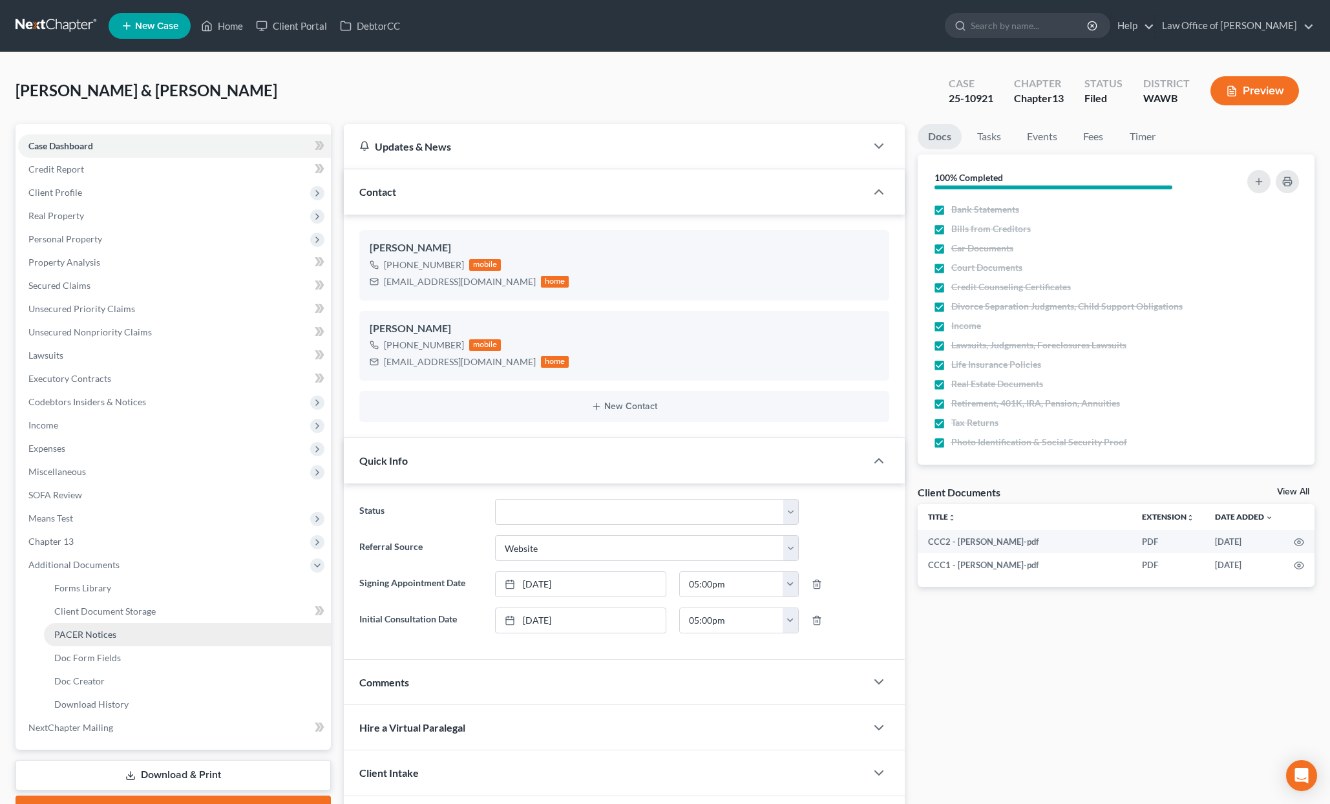
click at [196, 629] on link "PACER Notices" at bounding box center [187, 634] width 287 height 23
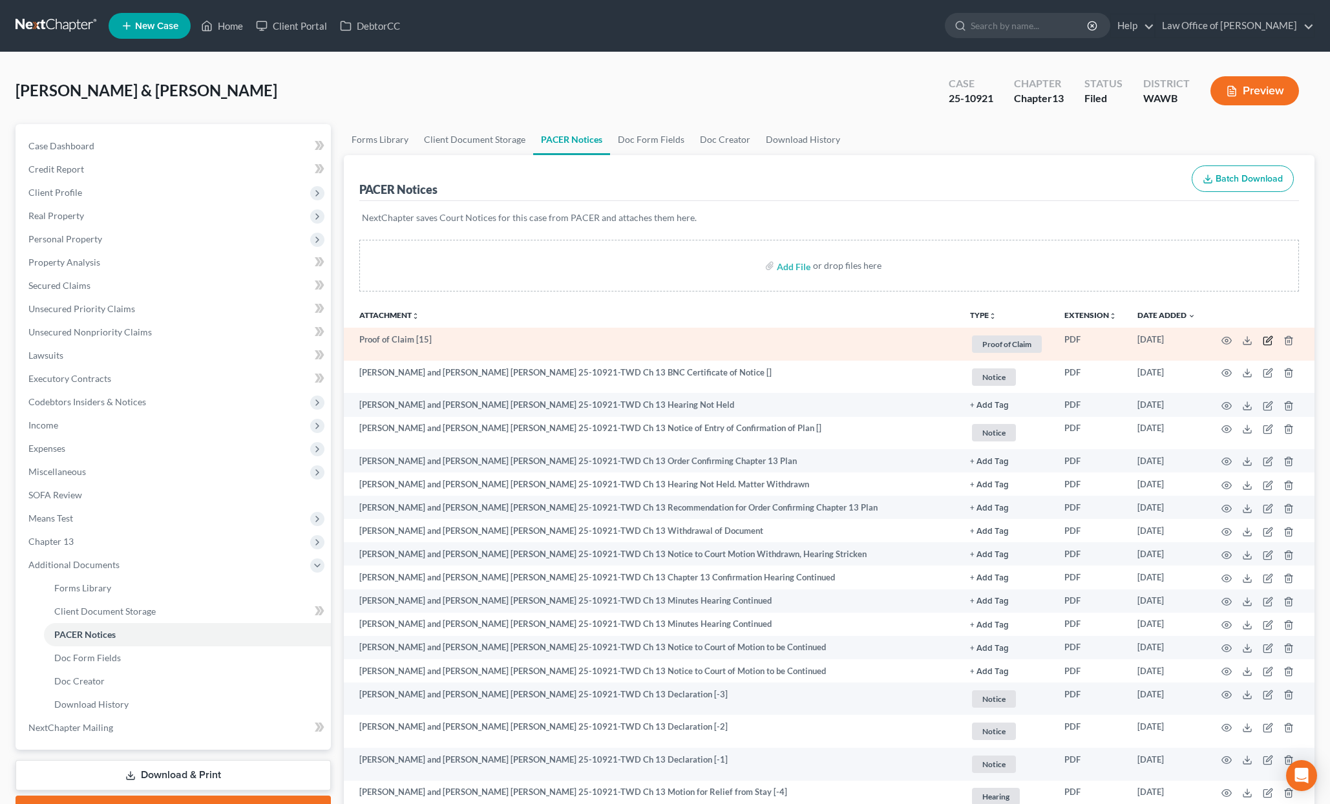
click at [1265, 341] on icon "button" at bounding box center [1268, 340] width 10 height 10
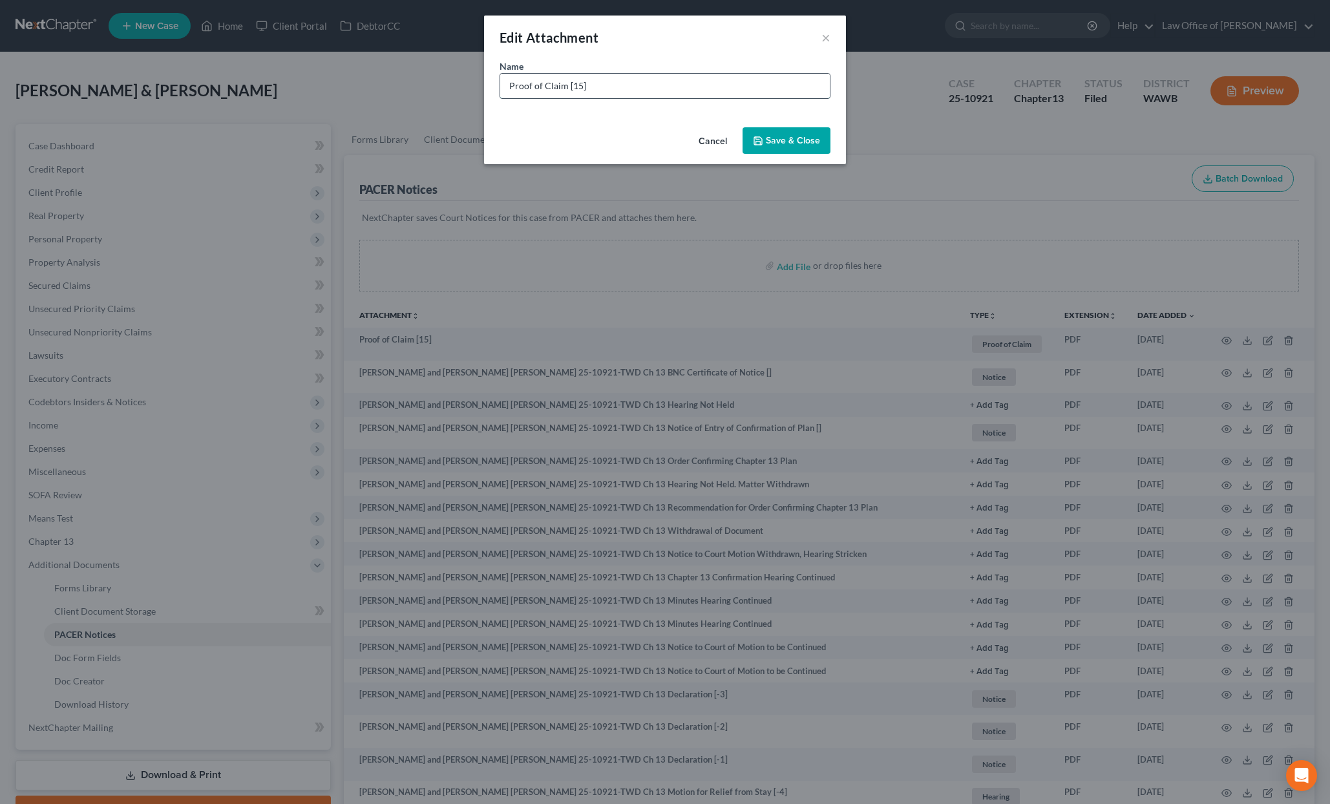
click at [708, 80] on input "Proof of Claim [15]" at bounding box center [665, 86] width 330 height 25
type input "Proof of Claim [15] - Nationstar"
click at [783, 145] on span "Save & Close" at bounding box center [793, 140] width 54 height 11
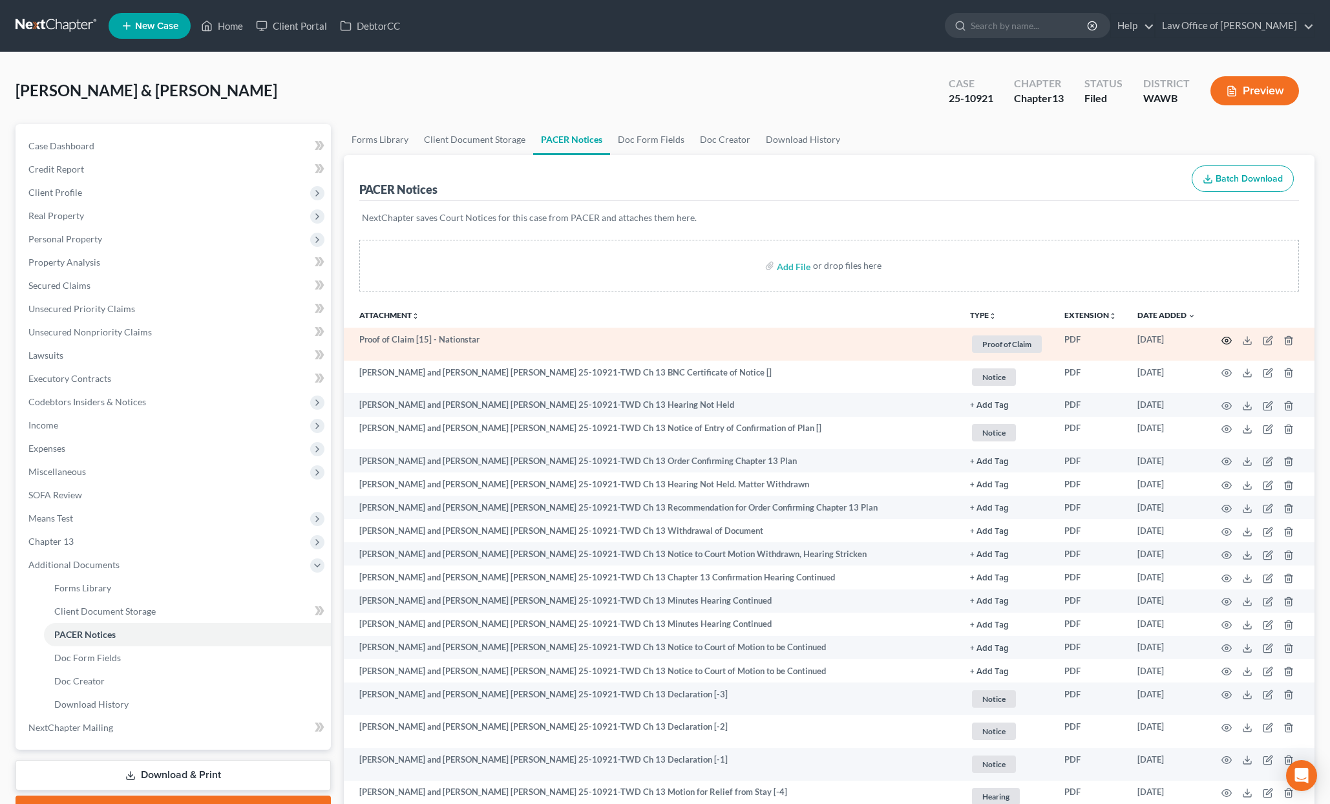
click at [1226, 338] on icon "button" at bounding box center [1226, 340] width 10 height 10
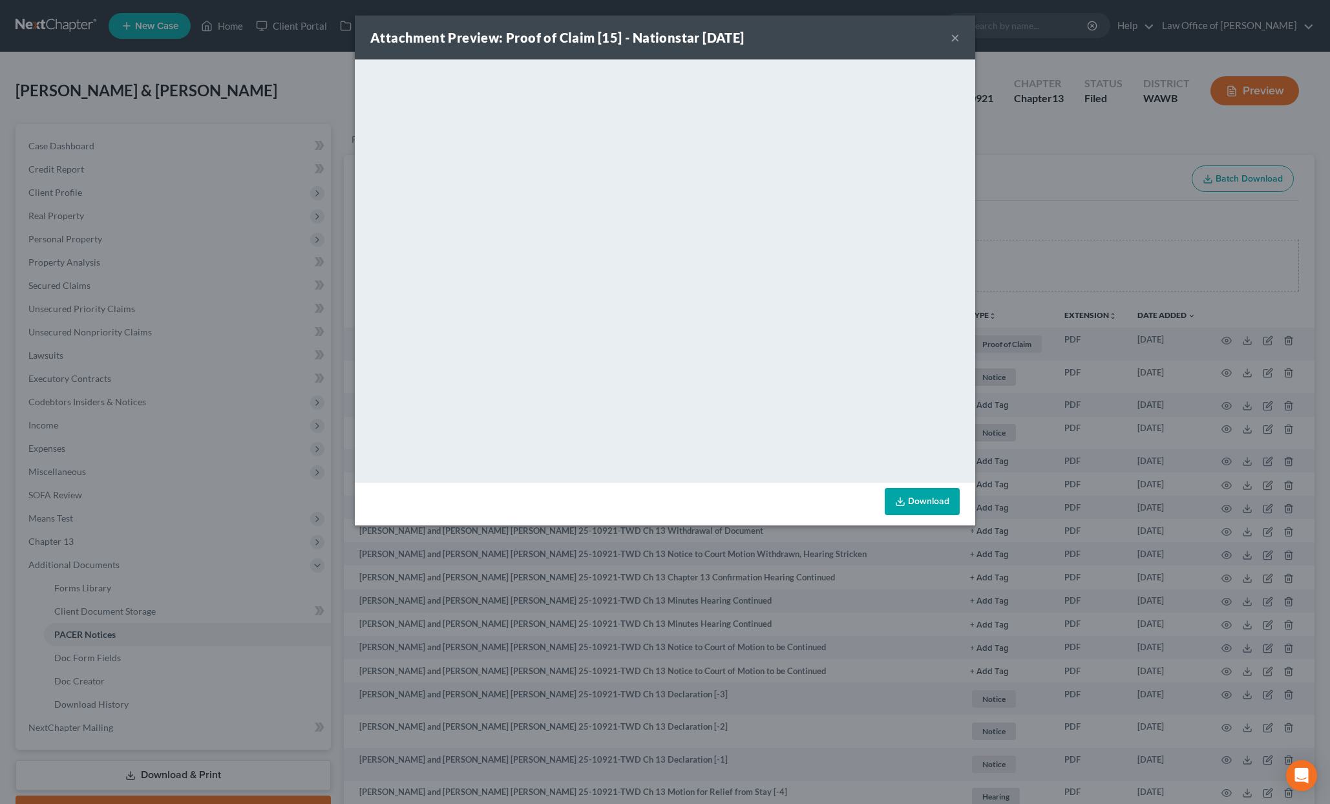
click at [953, 37] on button "×" at bounding box center [955, 38] width 9 height 16
